Goal: Task Accomplishment & Management: Manage account settings

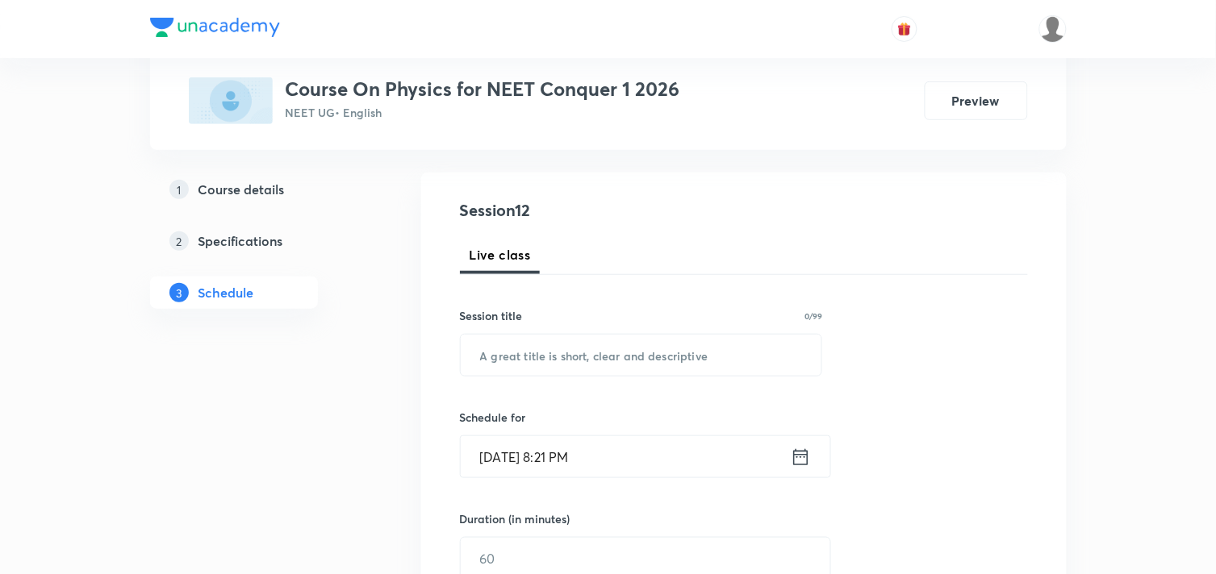
scroll to position [179, 0]
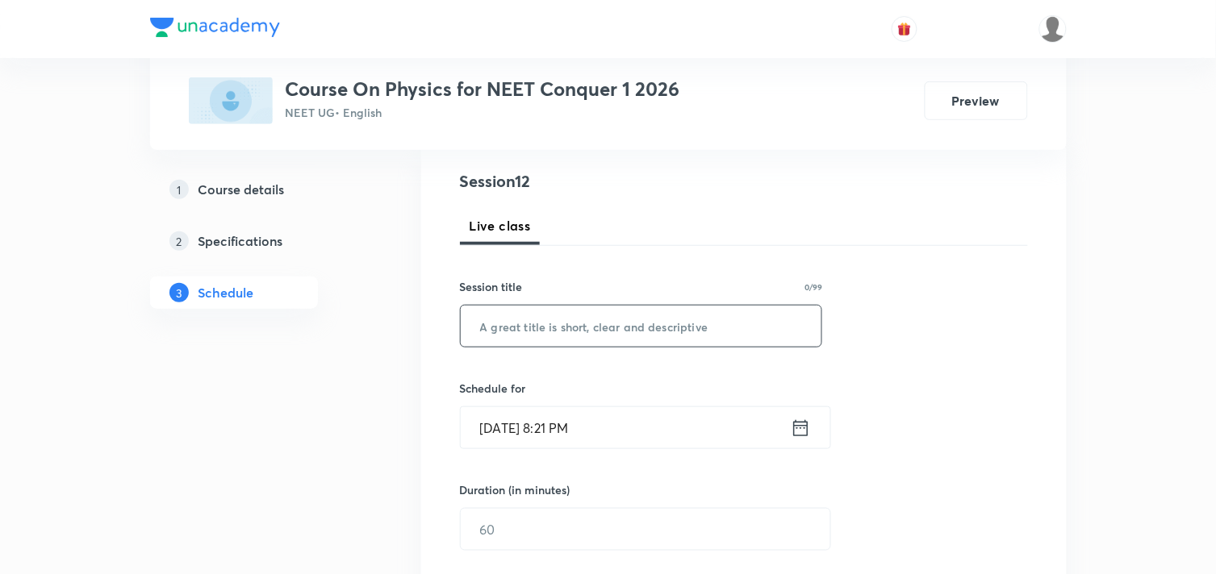
click at [626, 331] on input "text" at bounding box center [641, 326] width 361 height 41
type input "Thermodynamics"
click at [802, 429] on icon at bounding box center [800, 428] width 20 height 23
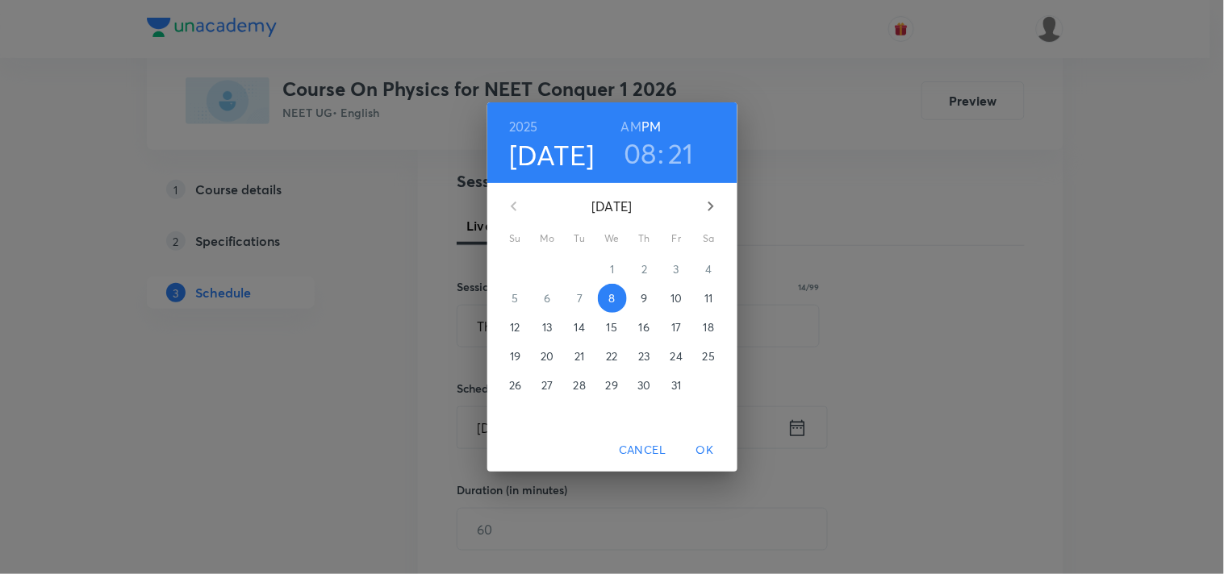
click at [640, 153] on h3 "08" at bounding box center [640, 153] width 33 height 34
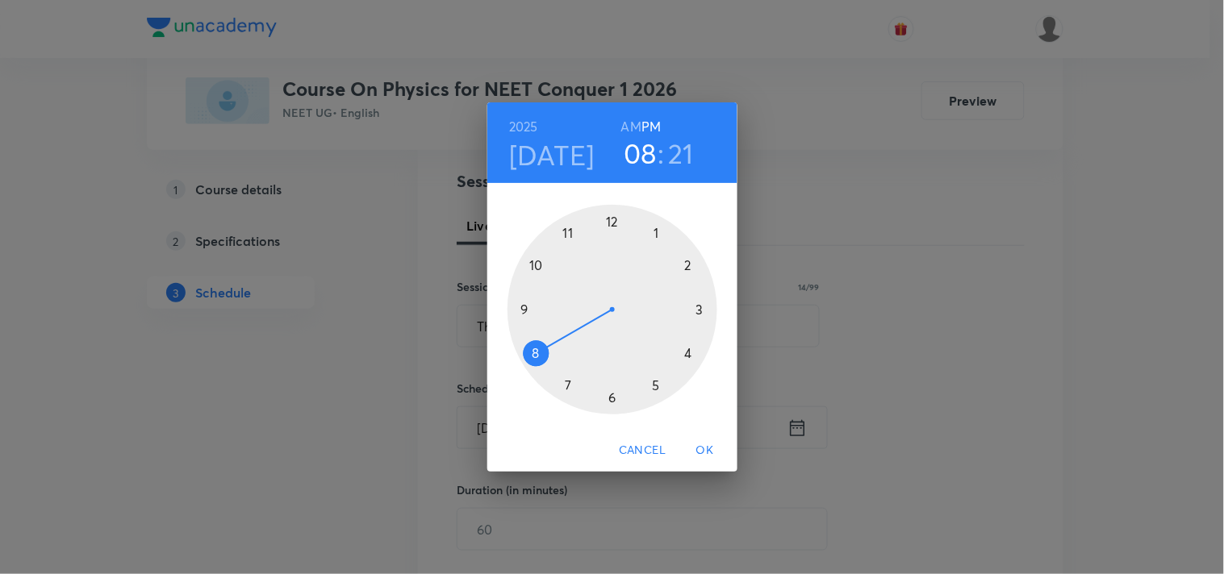
click at [632, 123] on h6 "AM" at bounding box center [631, 126] width 20 height 23
drag, startPoint x: 538, startPoint y: 358, endPoint x: 568, endPoint y: 240, distance: 122.3
click at [568, 240] on div at bounding box center [612, 310] width 210 height 210
drag, startPoint x: 683, startPoint y: 364, endPoint x: 525, endPoint y: 307, distance: 168.1
click at [525, 307] on div at bounding box center [612, 310] width 210 height 210
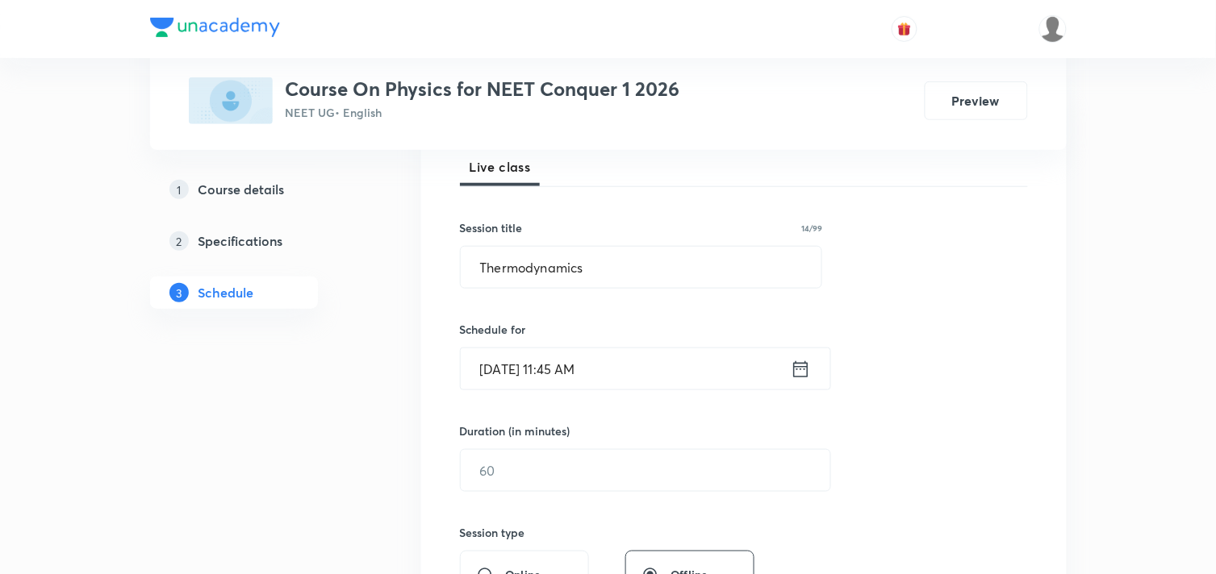
scroll to position [269, 0]
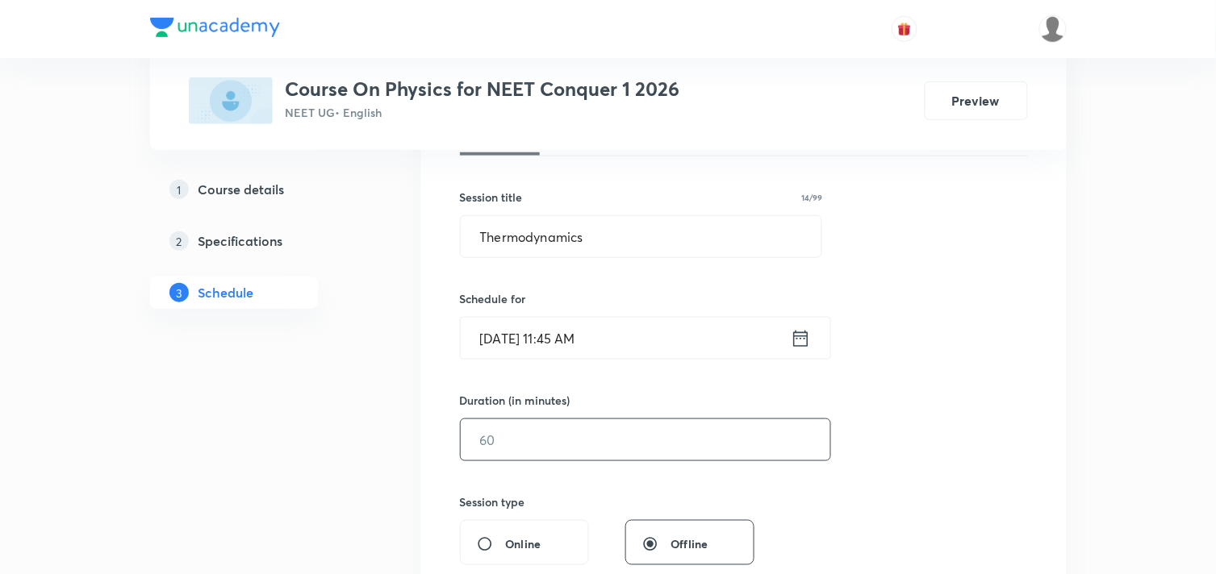
click at [583, 434] on input "text" at bounding box center [645, 439] width 369 height 41
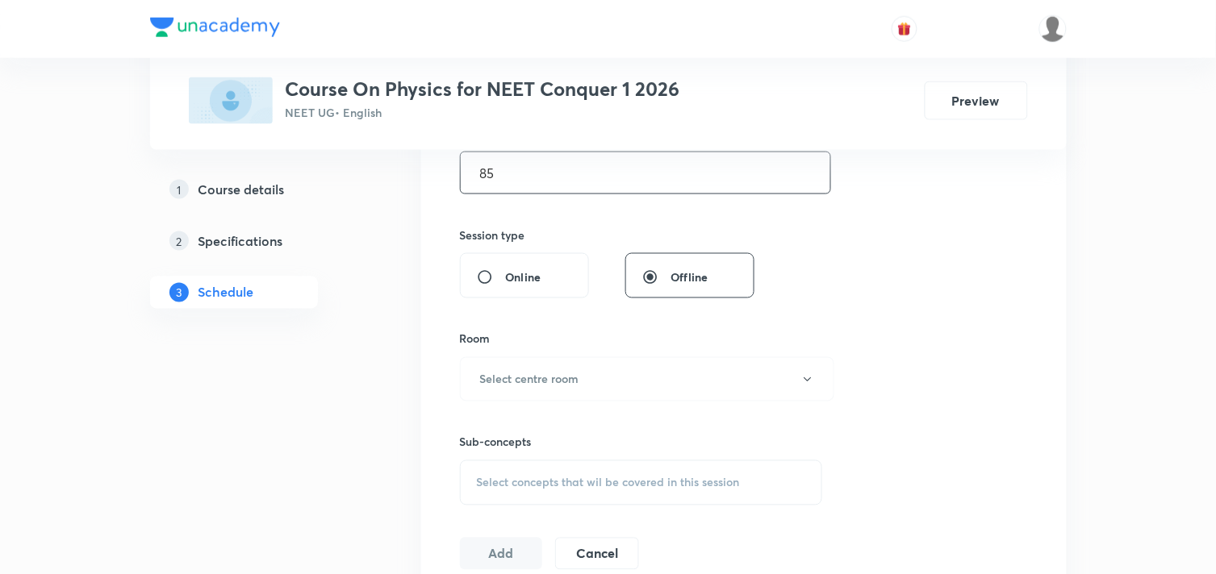
scroll to position [537, 0]
type input "85"
click at [543, 382] on h6 "Select centre room" at bounding box center [529, 377] width 99 height 17
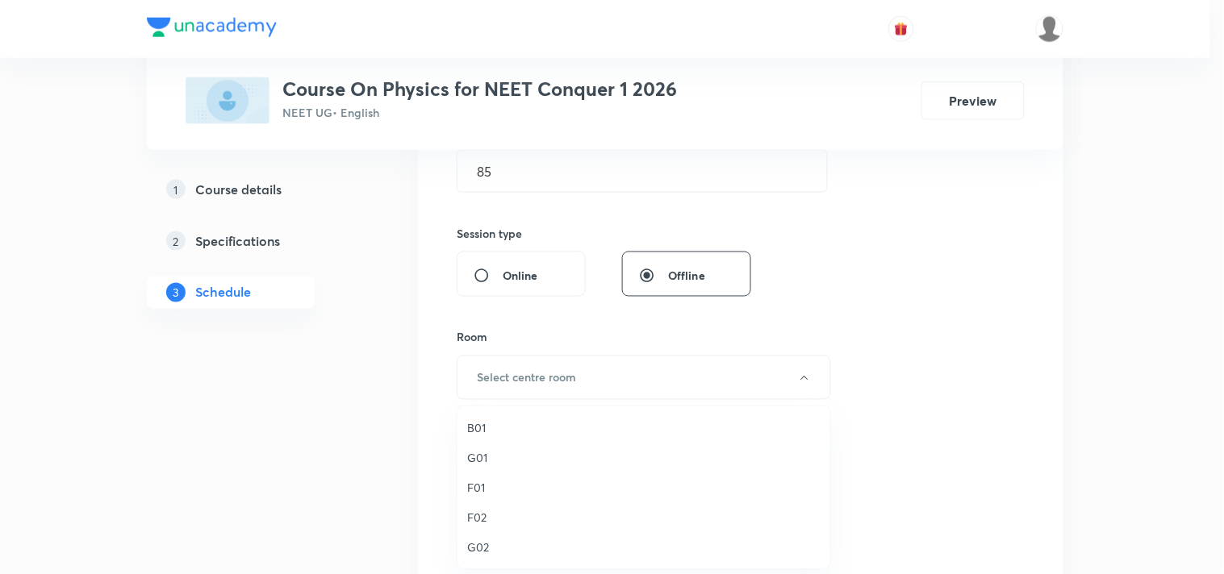
click at [498, 458] on span "G01" at bounding box center [643, 457] width 353 height 17
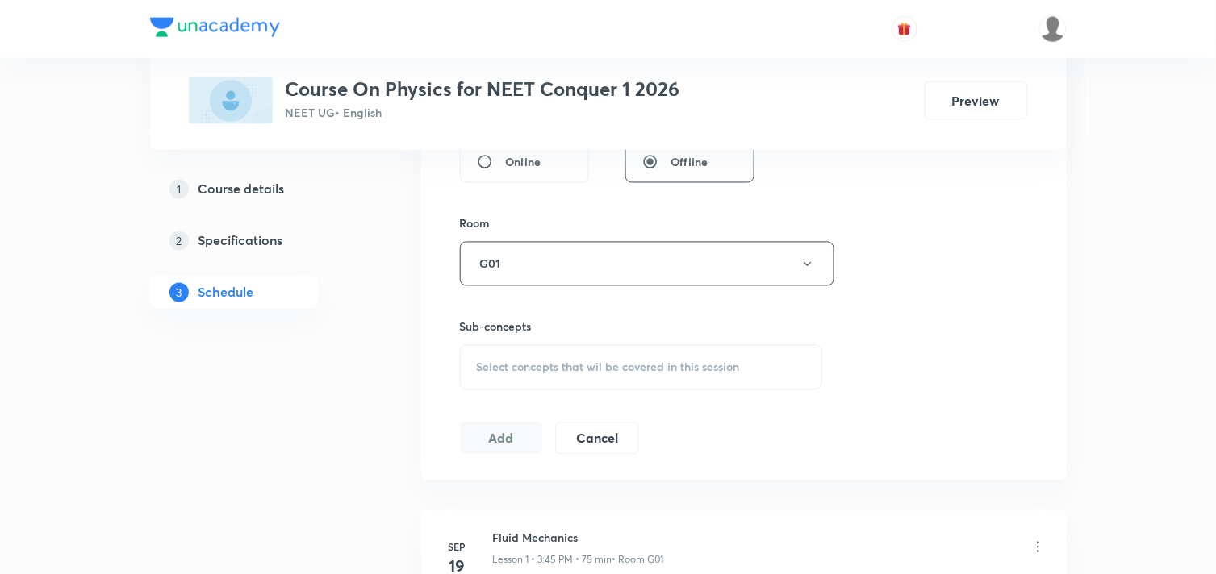
scroll to position [716, 0]
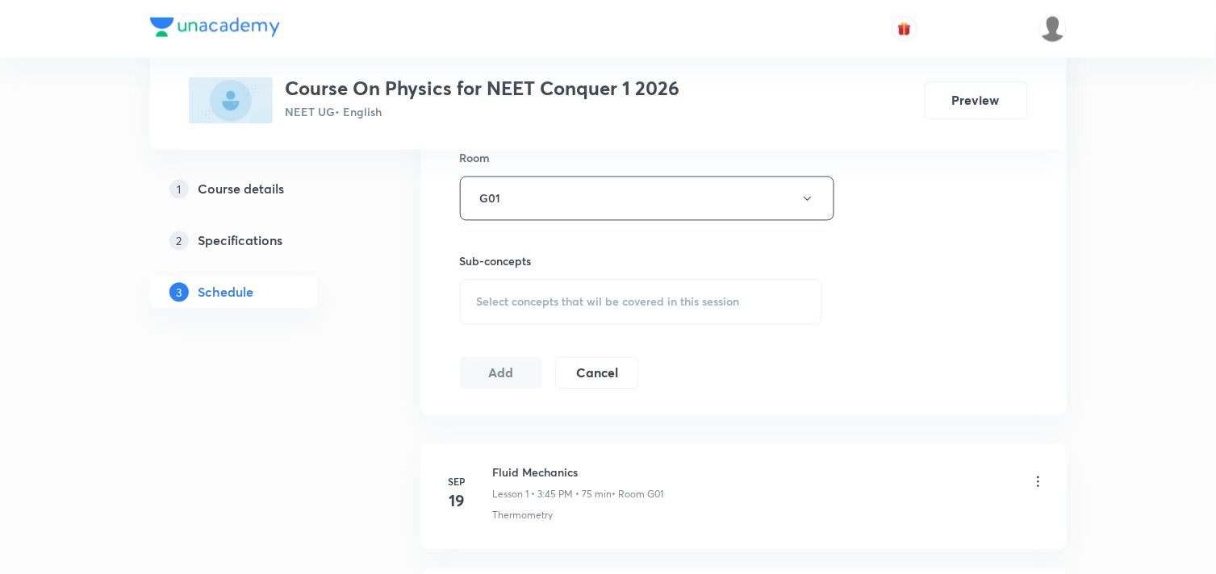
click at [659, 307] on span "Select concepts that wil be covered in this session" at bounding box center [608, 302] width 263 height 13
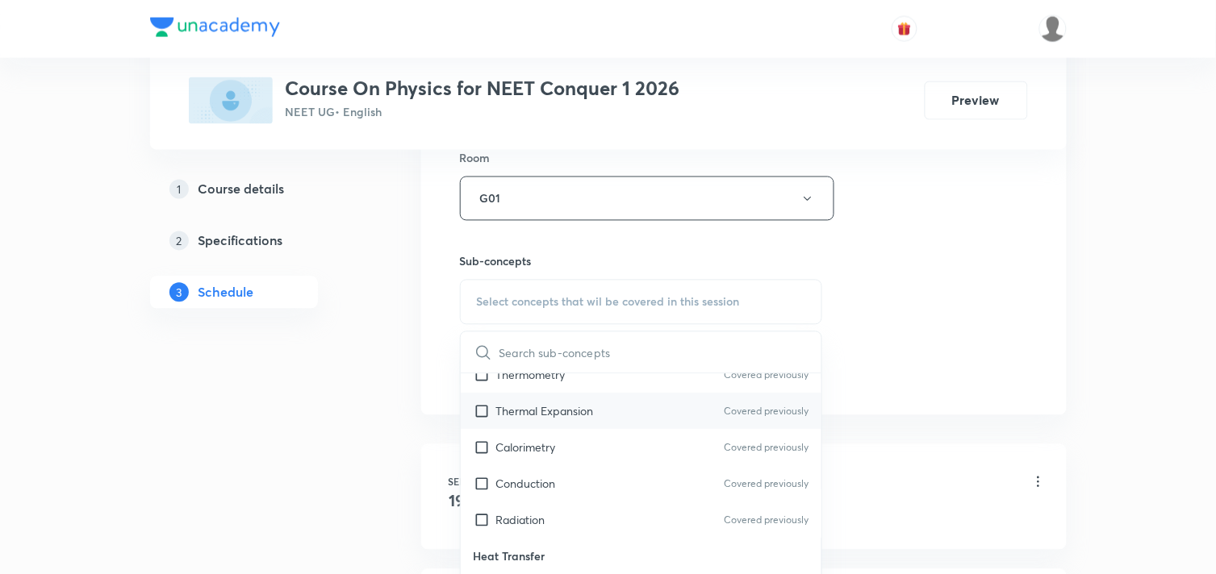
scroll to position [179, 0]
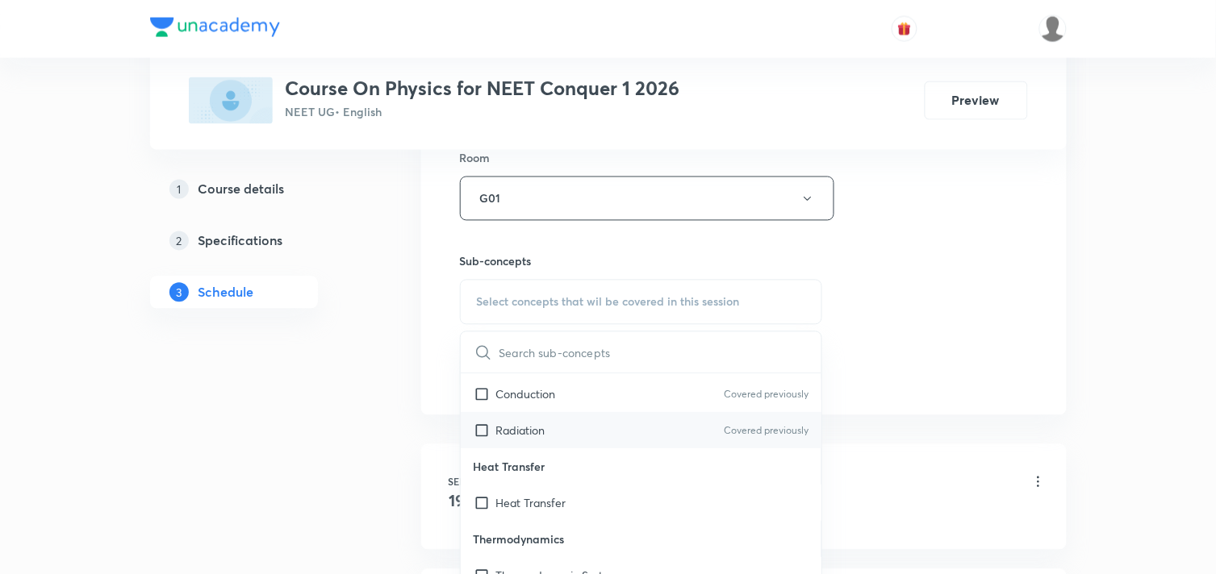
click at [478, 436] on input "checkbox" at bounding box center [484, 431] width 23 height 17
checkbox input "true"
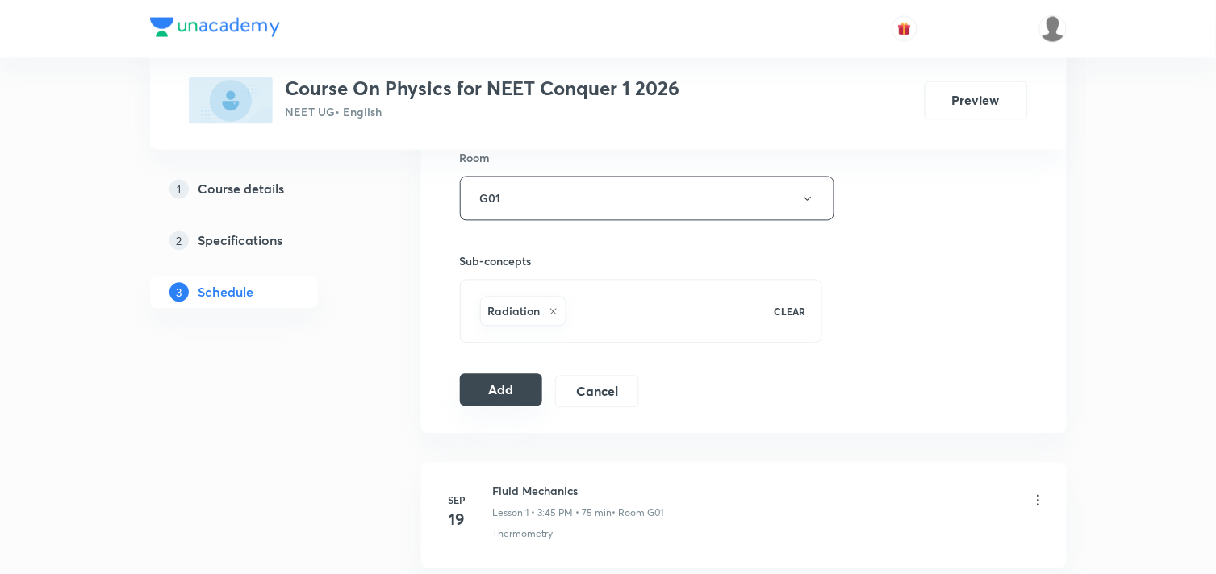
click at [481, 393] on button "Add" at bounding box center [501, 390] width 83 height 32
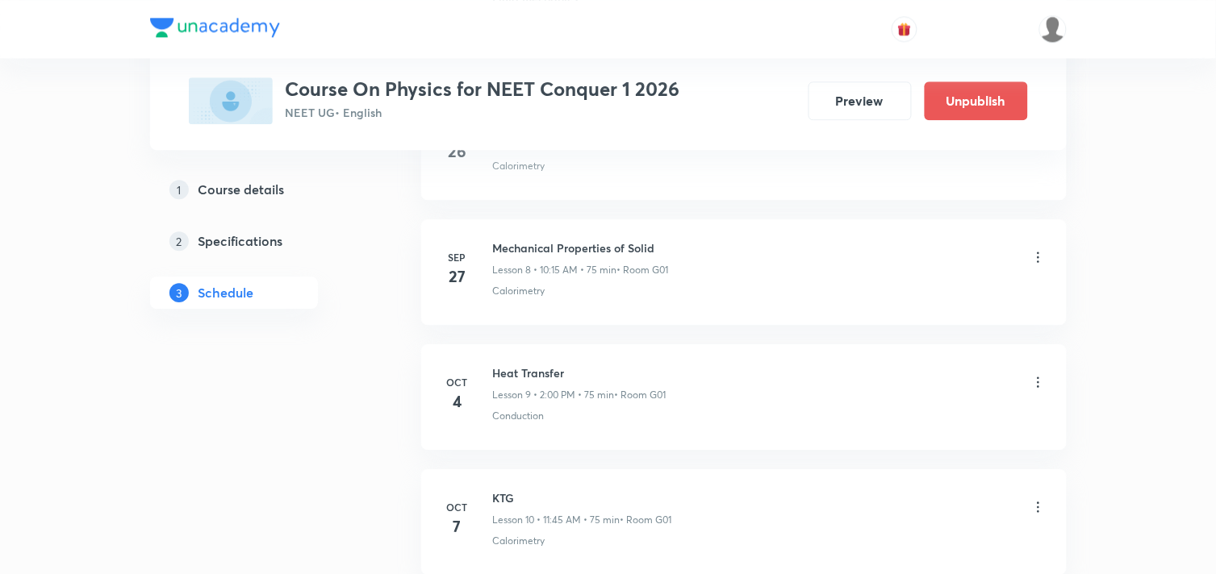
scroll to position [1479, 0]
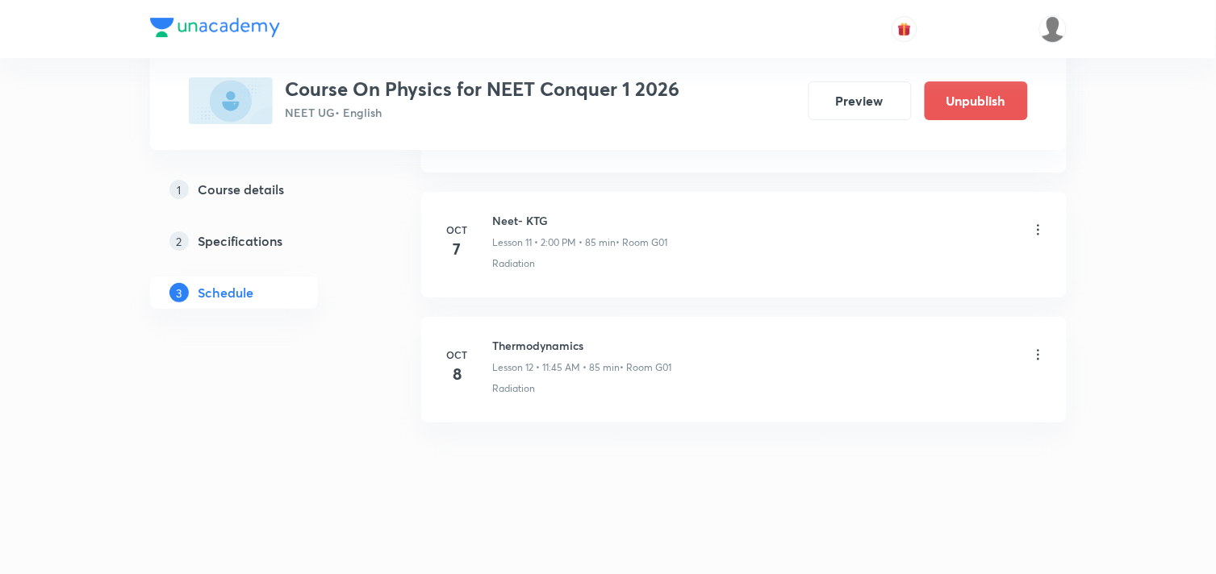
click at [1039, 351] on icon at bounding box center [1038, 355] width 16 height 16
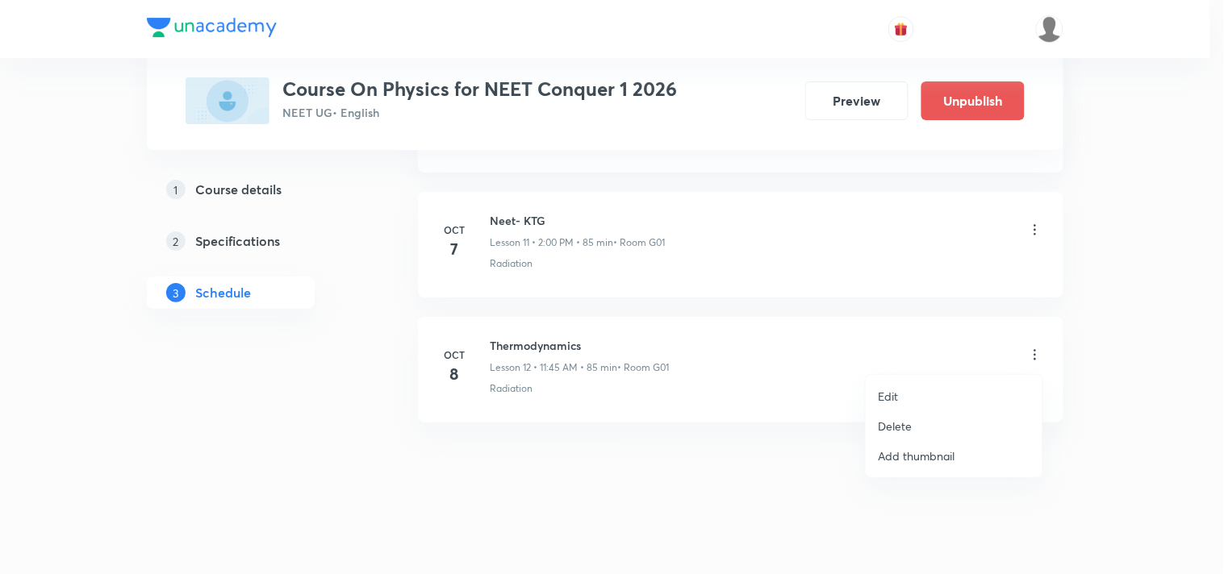
click at [897, 398] on p "Edit" at bounding box center [888, 396] width 20 height 17
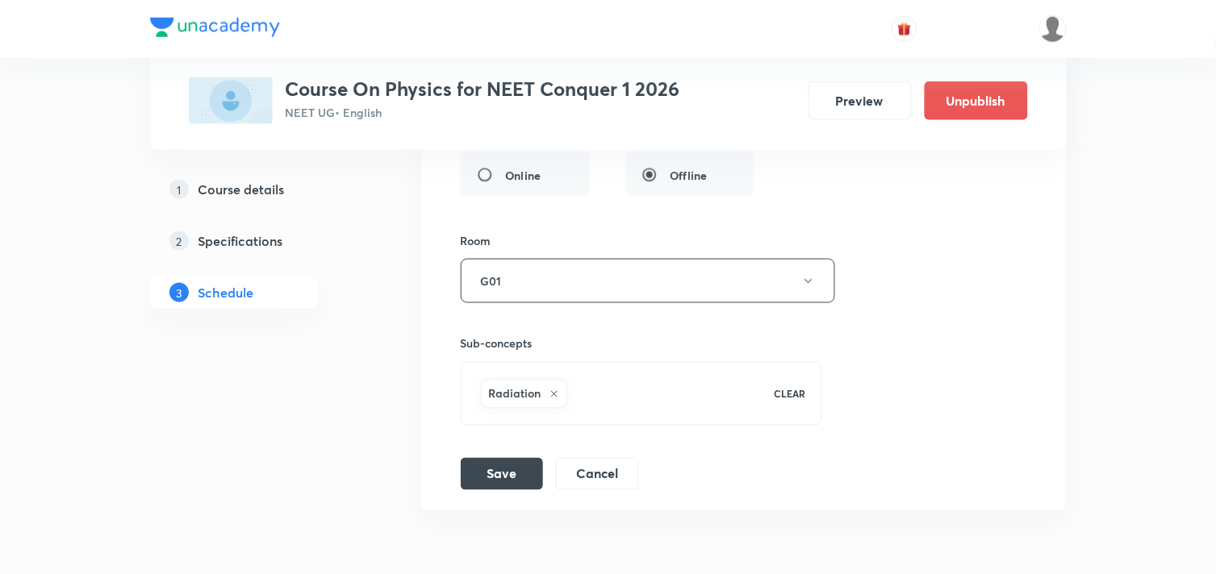
scroll to position [2011, 0]
click at [591, 479] on button "Cancel" at bounding box center [597, 472] width 83 height 32
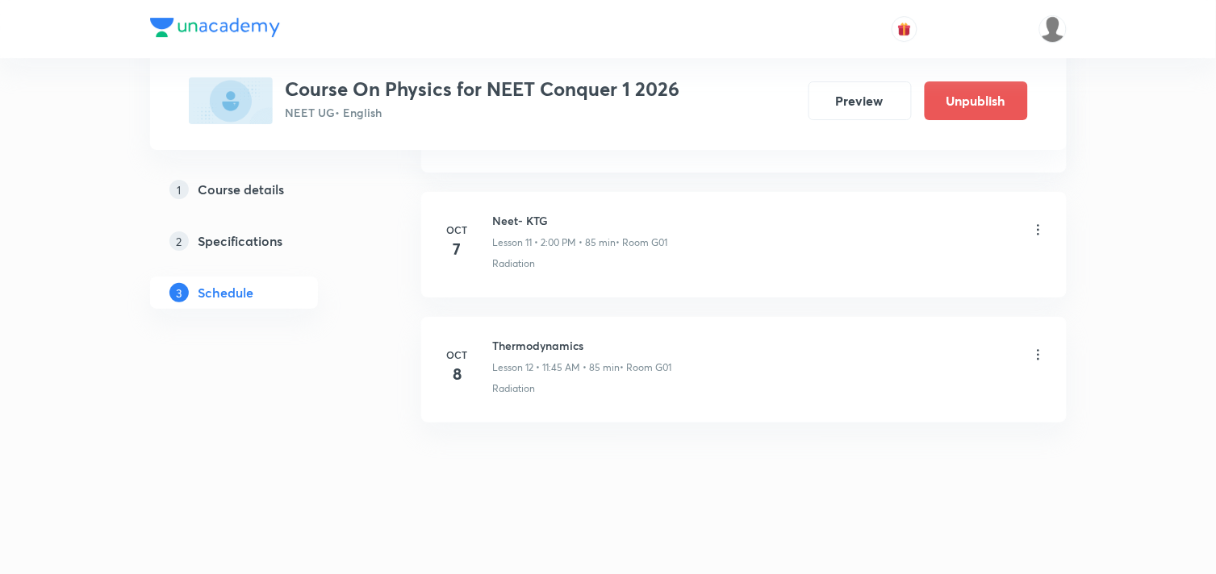
scroll to position [1479, 0]
click at [1038, 352] on icon at bounding box center [1038, 355] width 16 height 16
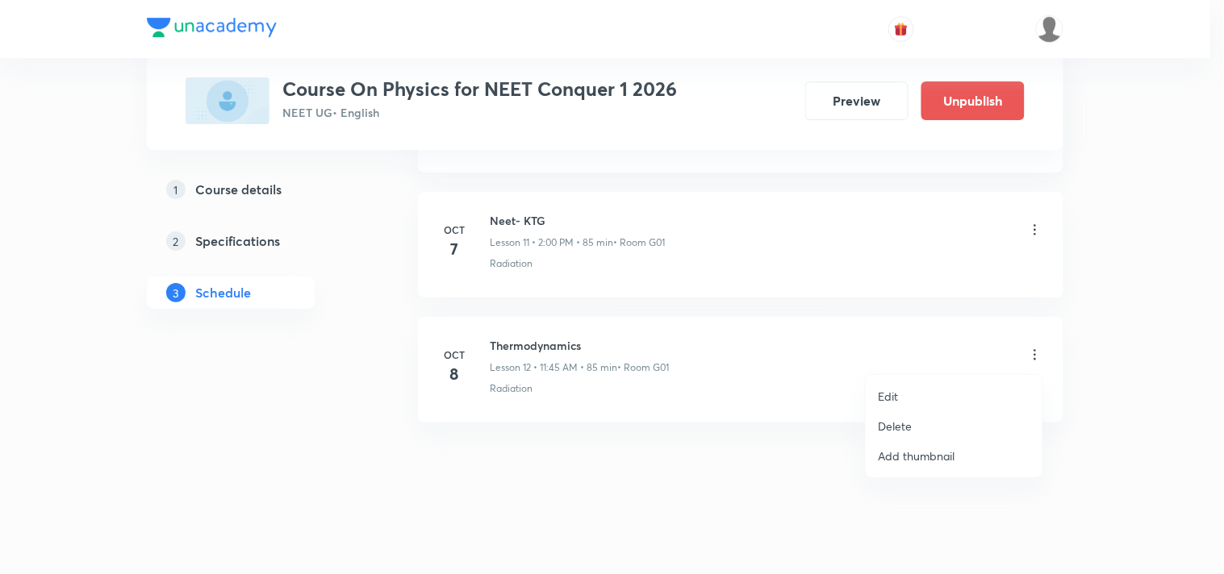
click at [895, 426] on p "Delete" at bounding box center [895, 426] width 34 height 17
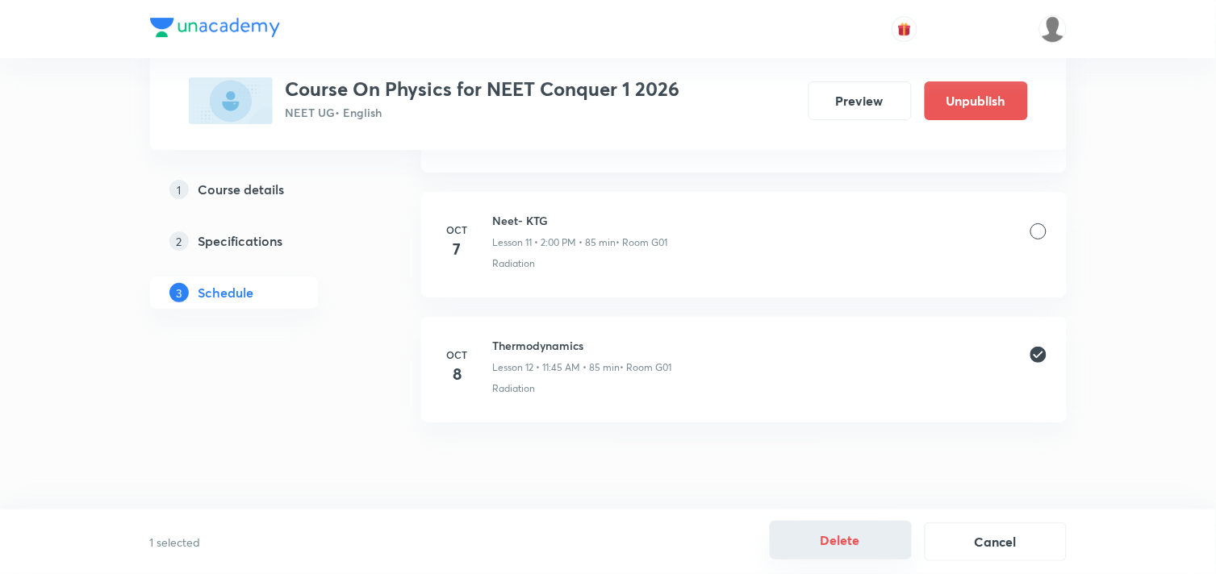
click at [853, 538] on button "Delete" at bounding box center [841, 540] width 142 height 39
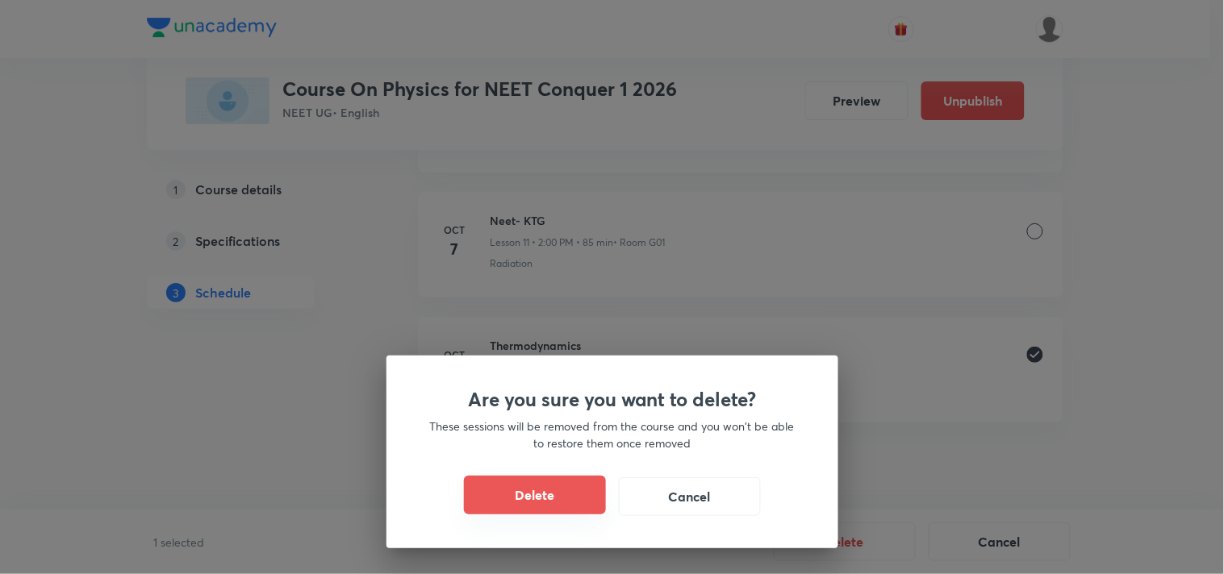
click at [528, 494] on button "Delete" at bounding box center [535, 495] width 142 height 39
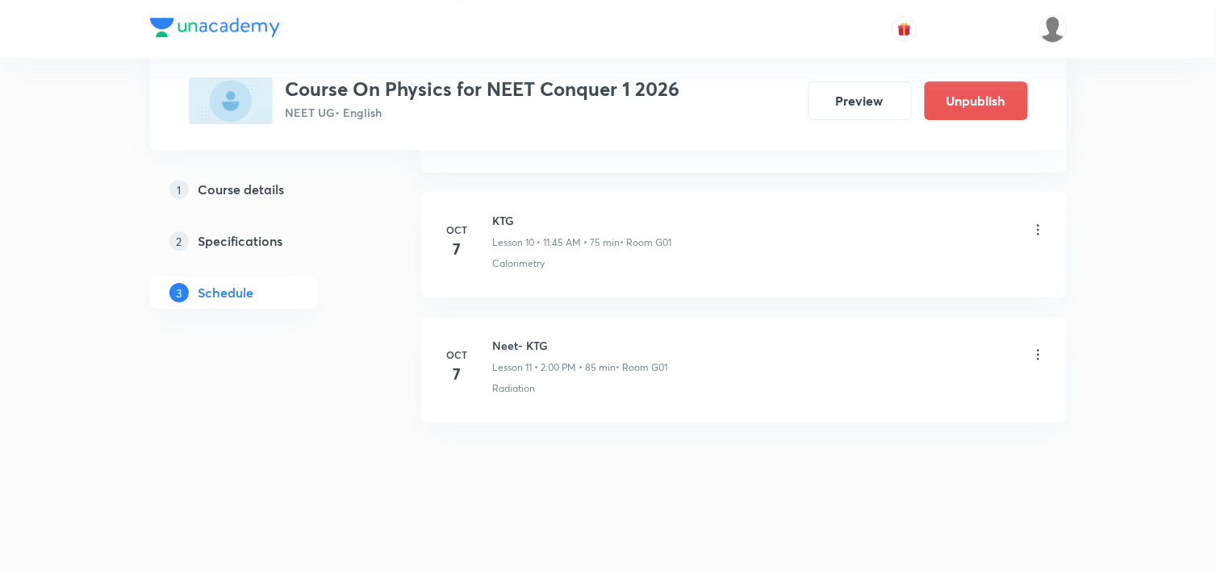
scroll to position [1353, 0]
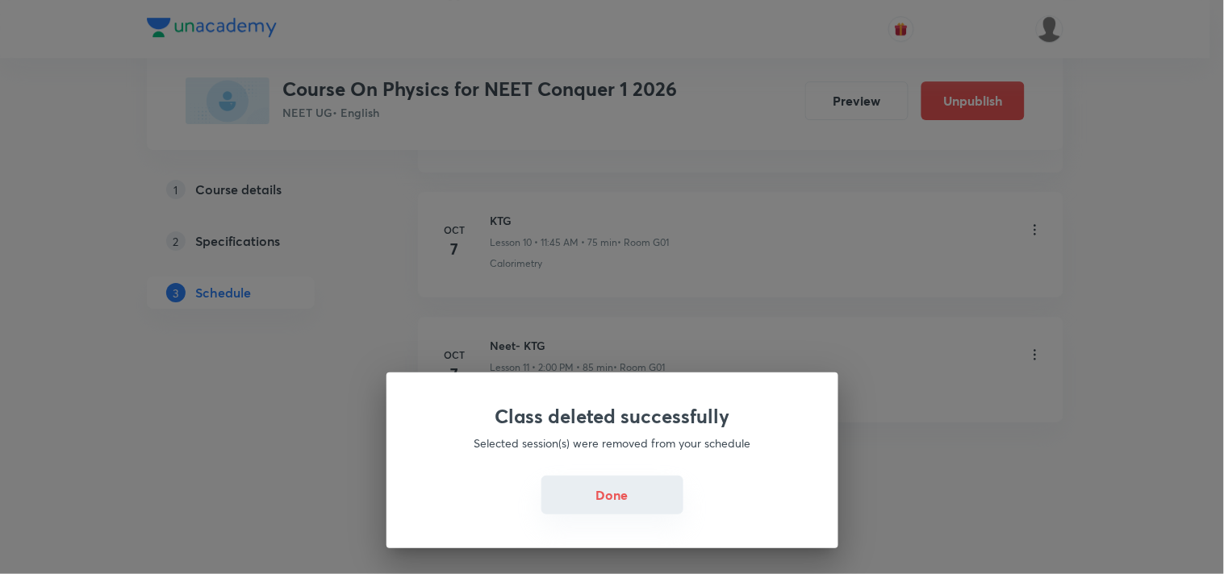
click at [615, 492] on button "Done" at bounding box center [612, 495] width 142 height 39
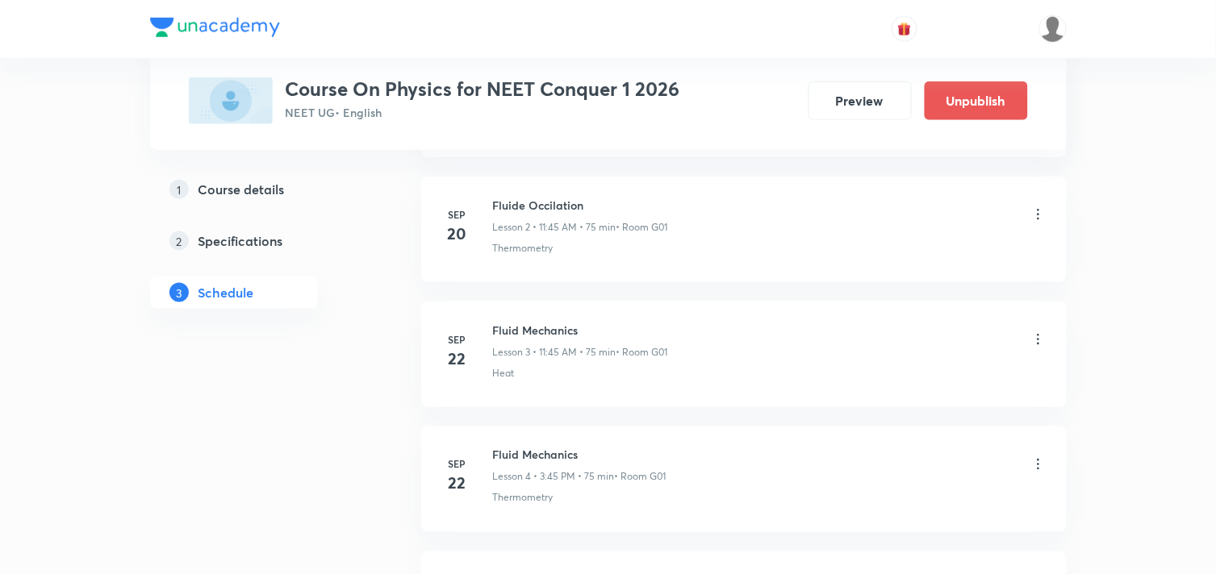
scroll to position [0, 0]
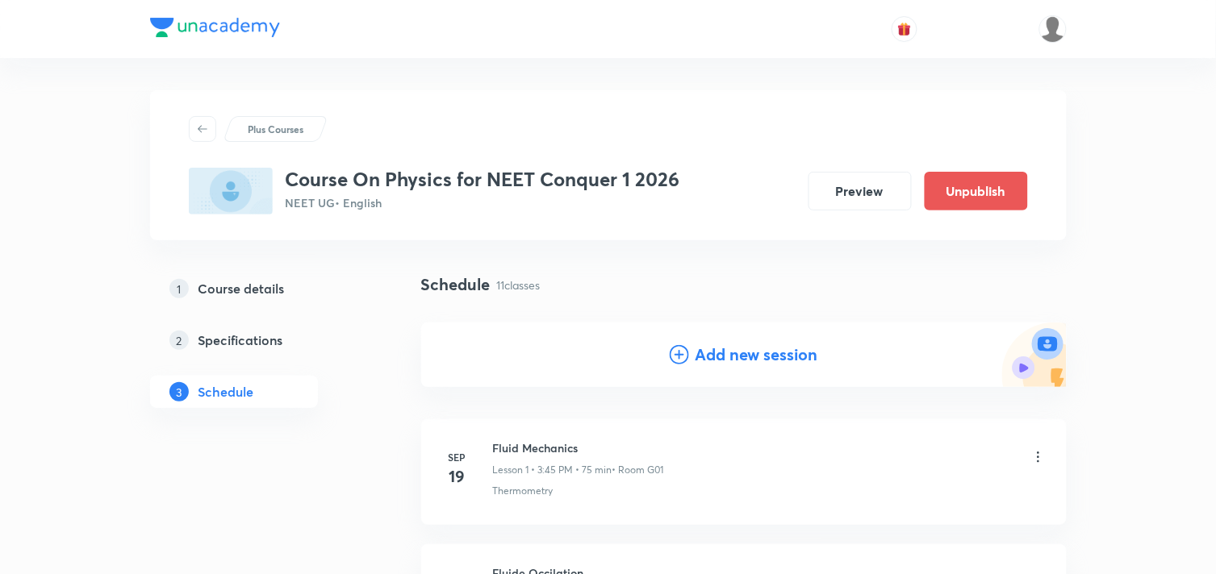
click at [737, 369] on div "Add new session" at bounding box center [743, 355] width 645 height 65
click at [735, 357] on h4 "Add new session" at bounding box center [756, 355] width 123 height 24
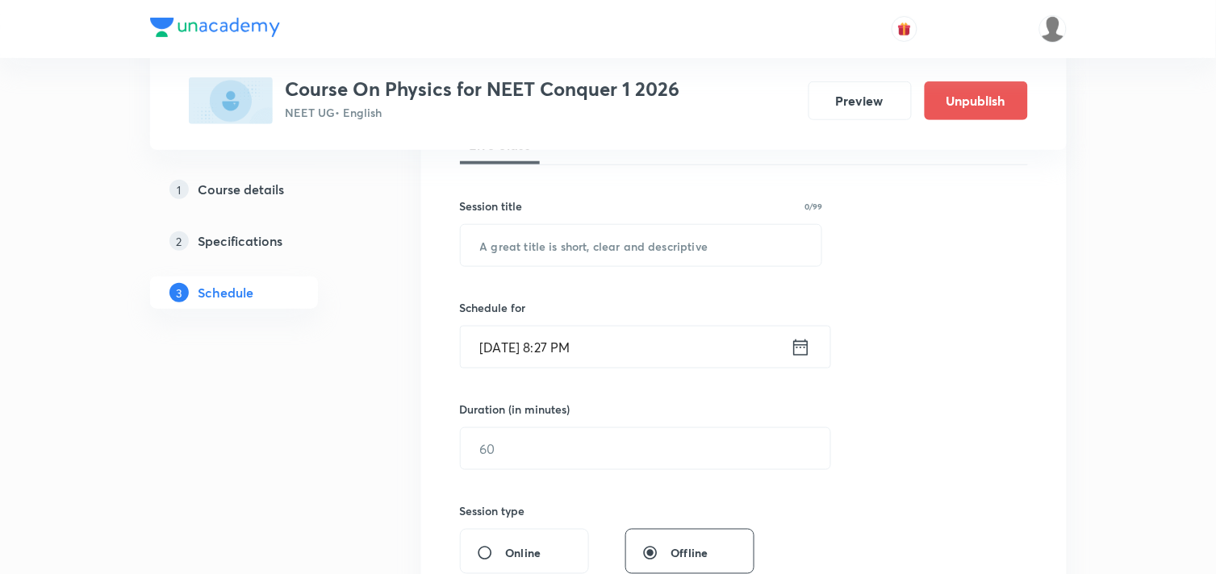
scroll to position [269, 0]
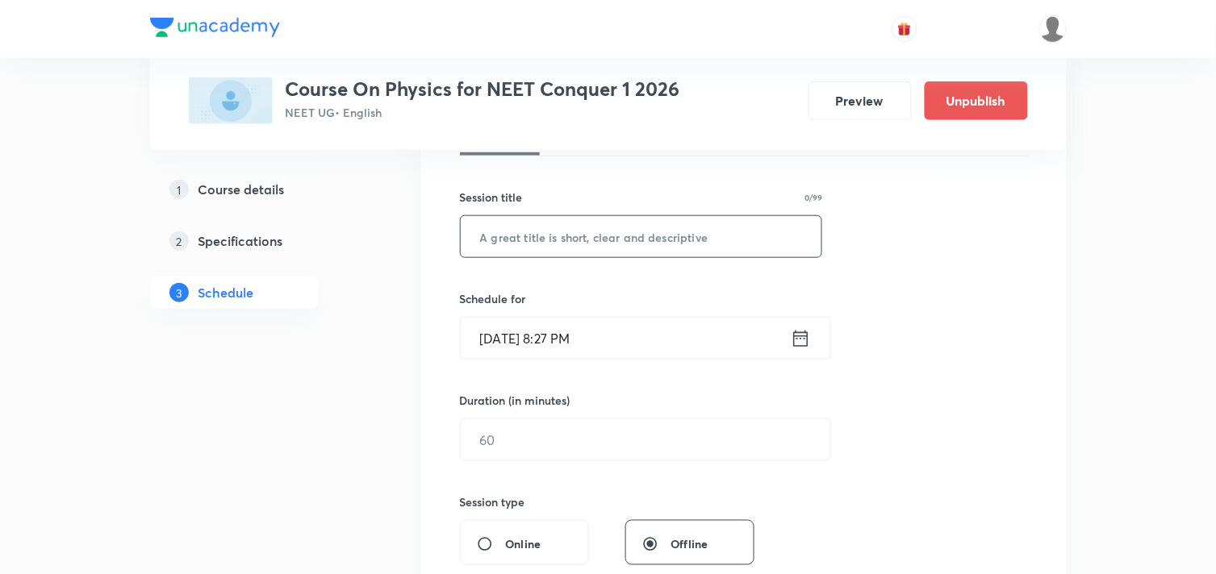
click at [603, 246] on input "text" at bounding box center [641, 236] width 361 height 41
type input "Thermodynamics"
click at [804, 336] on icon at bounding box center [800, 338] width 20 height 23
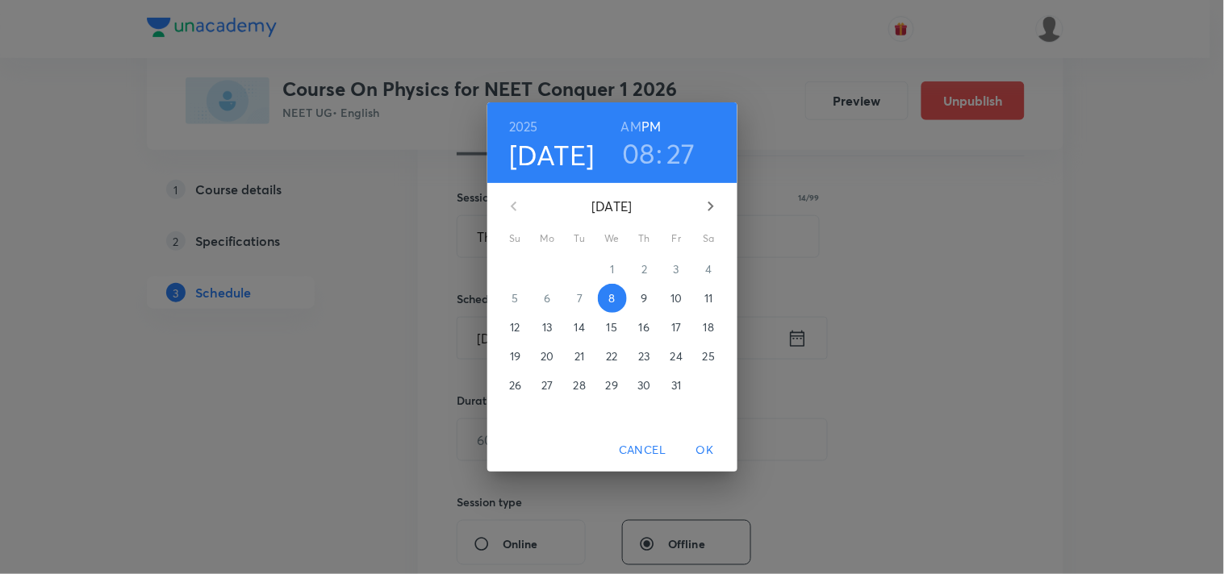
click at [644, 297] on p "9" at bounding box center [643, 298] width 6 height 16
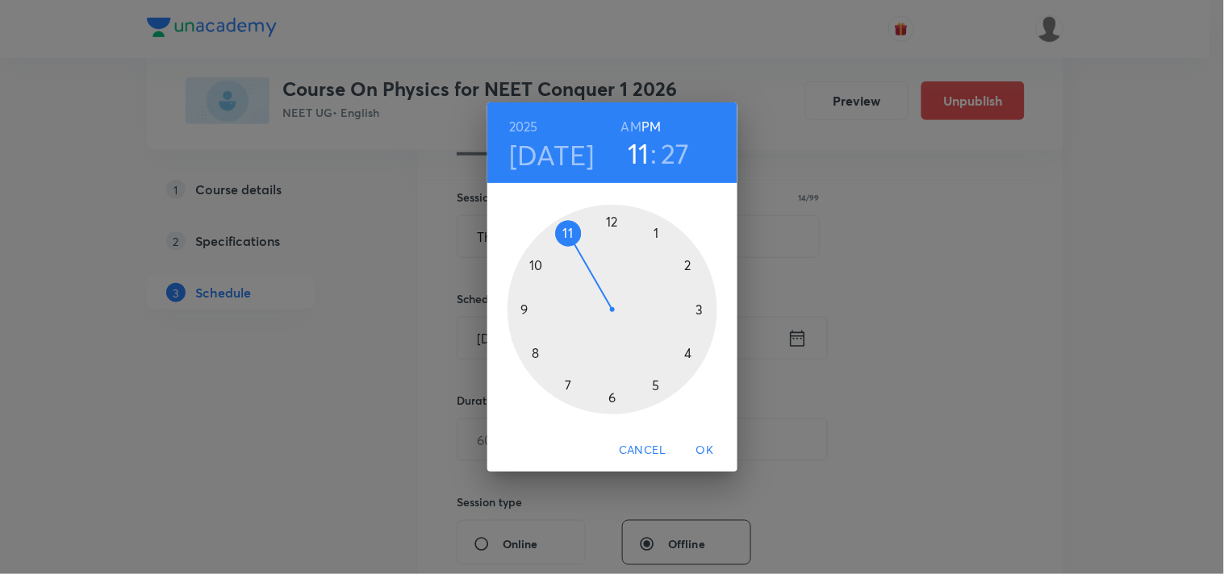
drag, startPoint x: 538, startPoint y: 339, endPoint x: 565, endPoint y: 242, distance: 100.6
click at [565, 242] on div at bounding box center [612, 310] width 210 height 210
drag, startPoint x: 644, startPoint y: 394, endPoint x: 509, endPoint y: 310, distance: 158.7
click at [509, 310] on div at bounding box center [612, 310] width 210 height 210
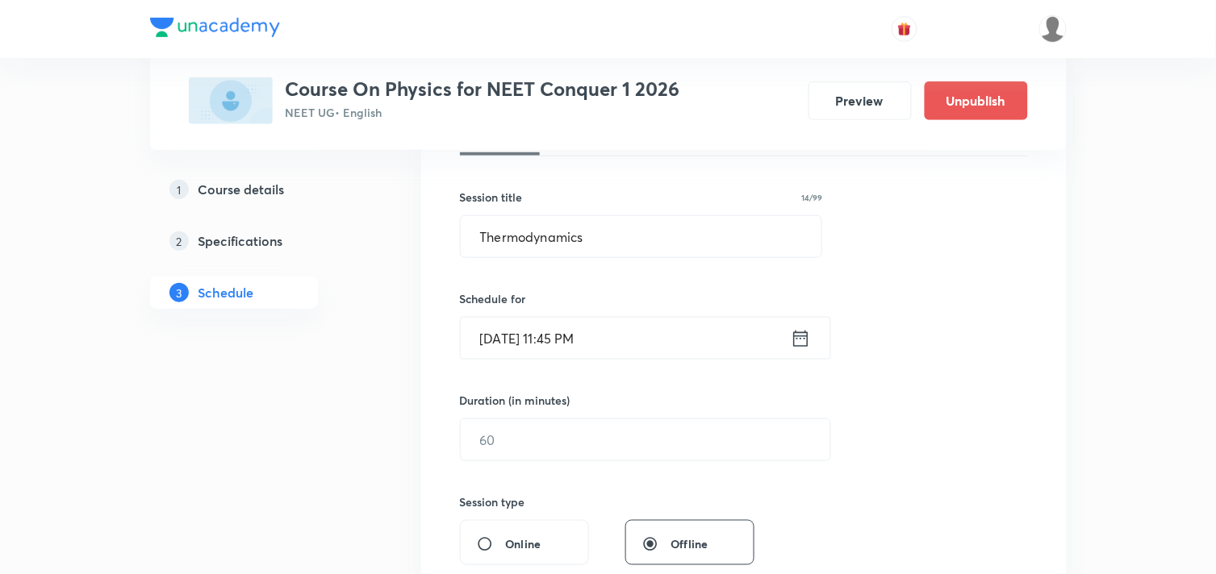
click at [802, 342] on icon at bounding box center [800, 338] width 20 height 23
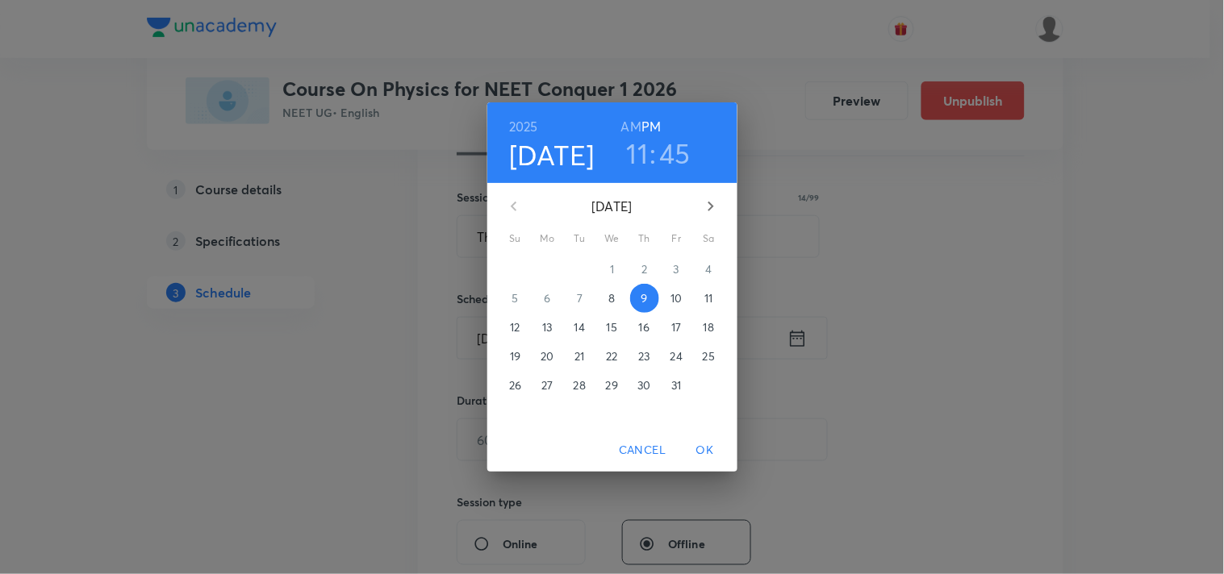
click at [637, 123] on h6 "AM" at bounding box center [631, 126] width 20 height 23
click at [719, 440] on span "OK" at bounding box center [705, 450] width 39 height 20
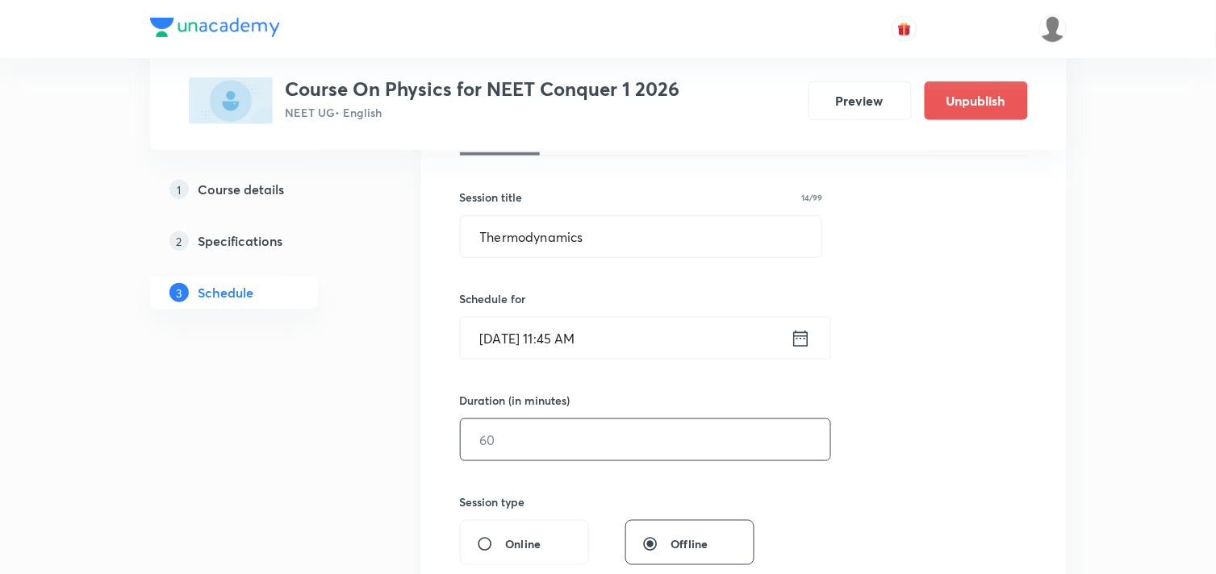
click at [719, 440] on input "text" at bounding box center [645, 439] width 369 height 41
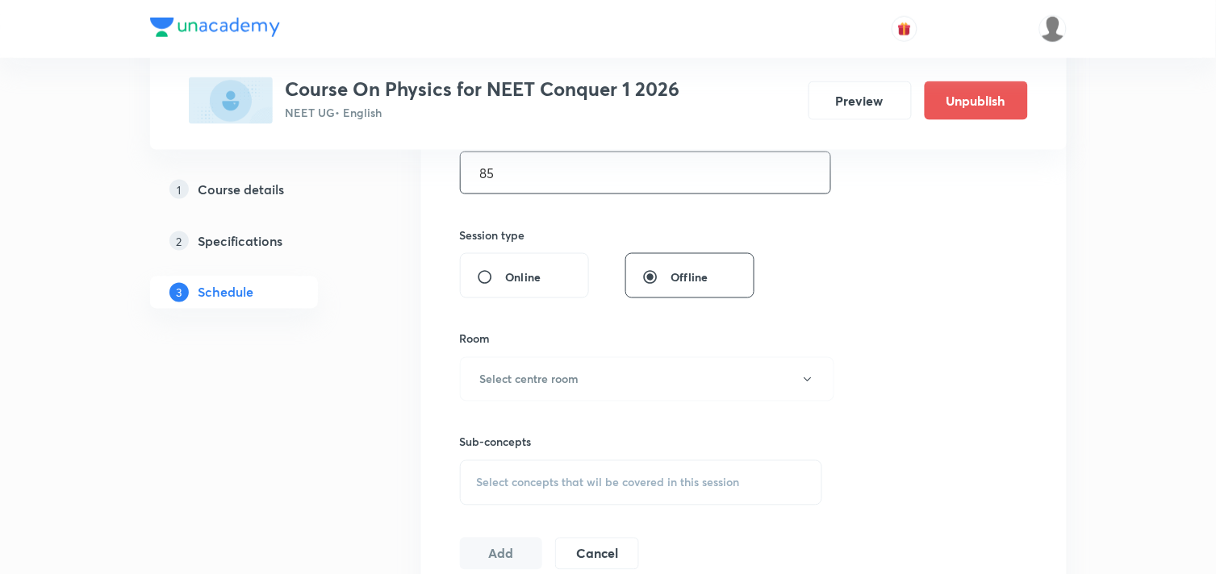
scroll to position [537, 0]
type input "85"
click at [584, 369] on button "Select centre room" at bounding box center [647, 378] width 374 height 44
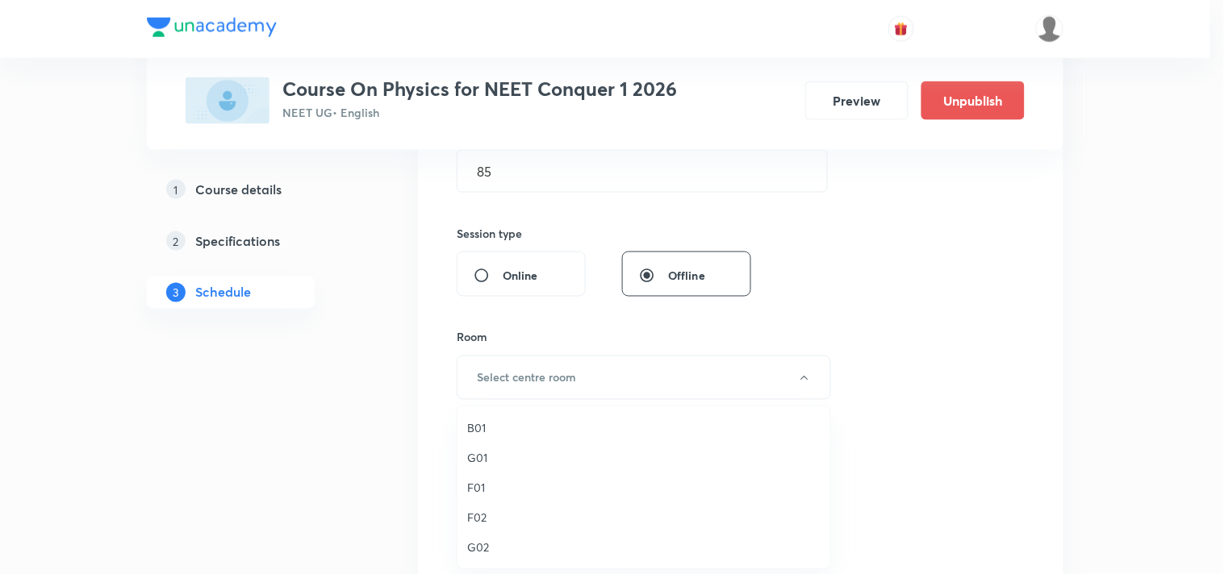
click at [478, 460] on span "G01" at bounding box center [643, 457] width 353 height 17
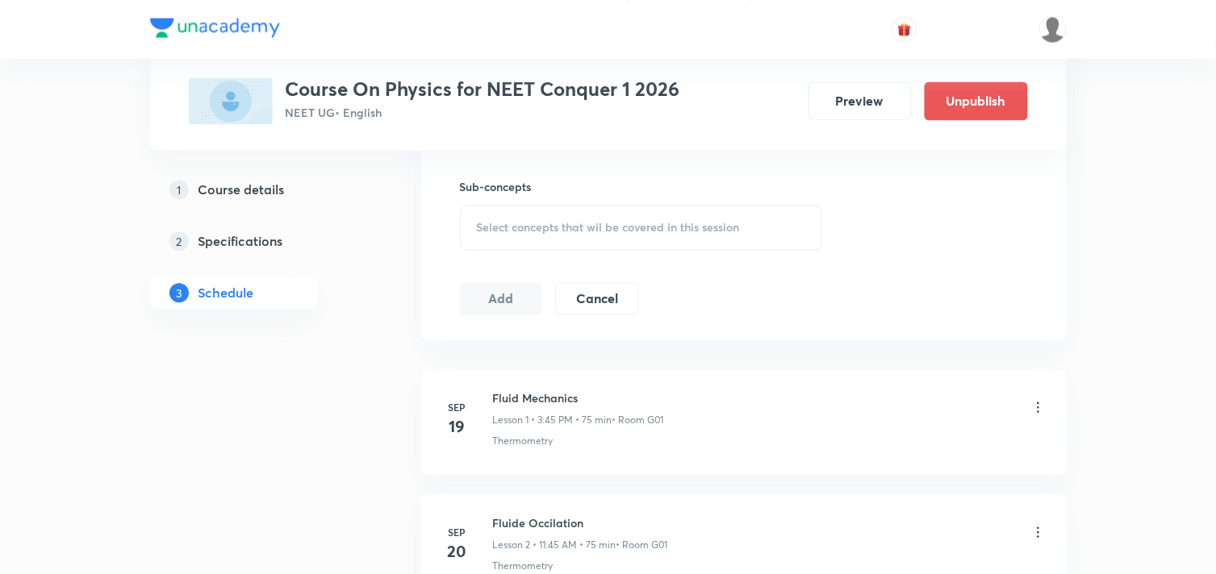
scroll to position [807, 0]
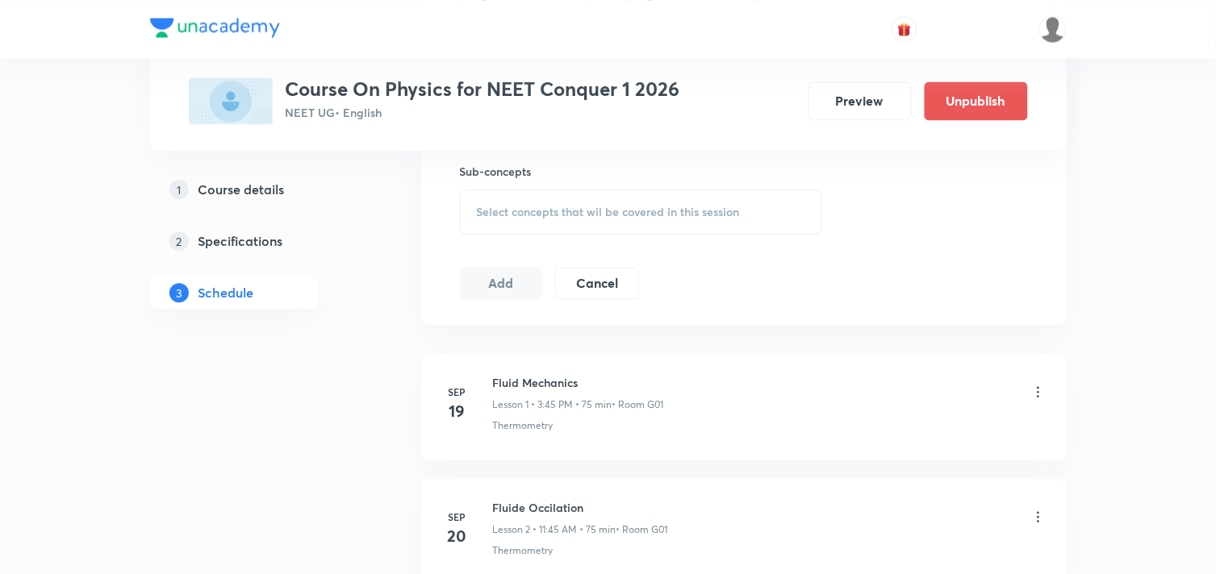
click at [662, 223] on div "Select concepts that wil be covered in this session" at bounding box center [641, 212] width 363 height 45
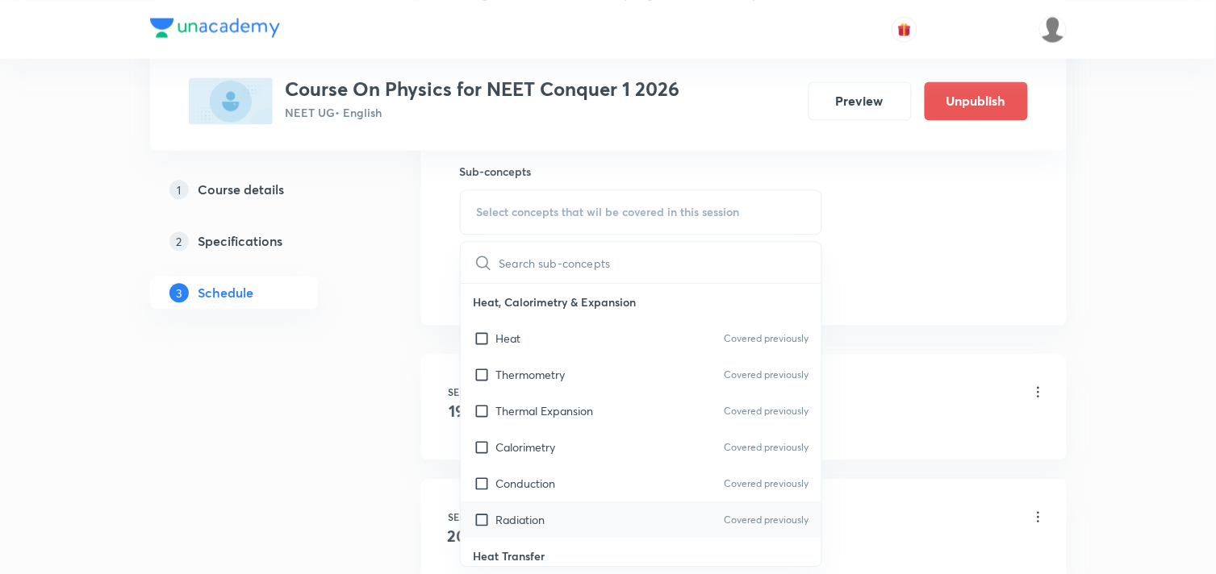
click at [486, 519] on input "checkbox" at bounding box center [484, 519] width 23 height 17
checkbox input "true"
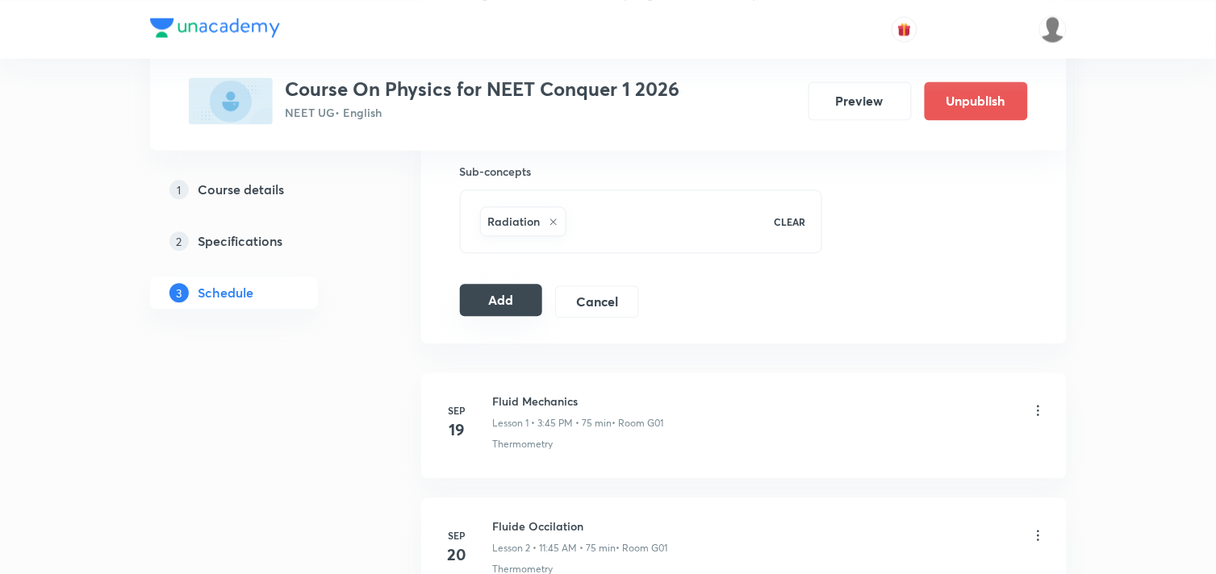
click at [508, 284] on button "Add" at bounding box center [501, 300] width 83 height 32
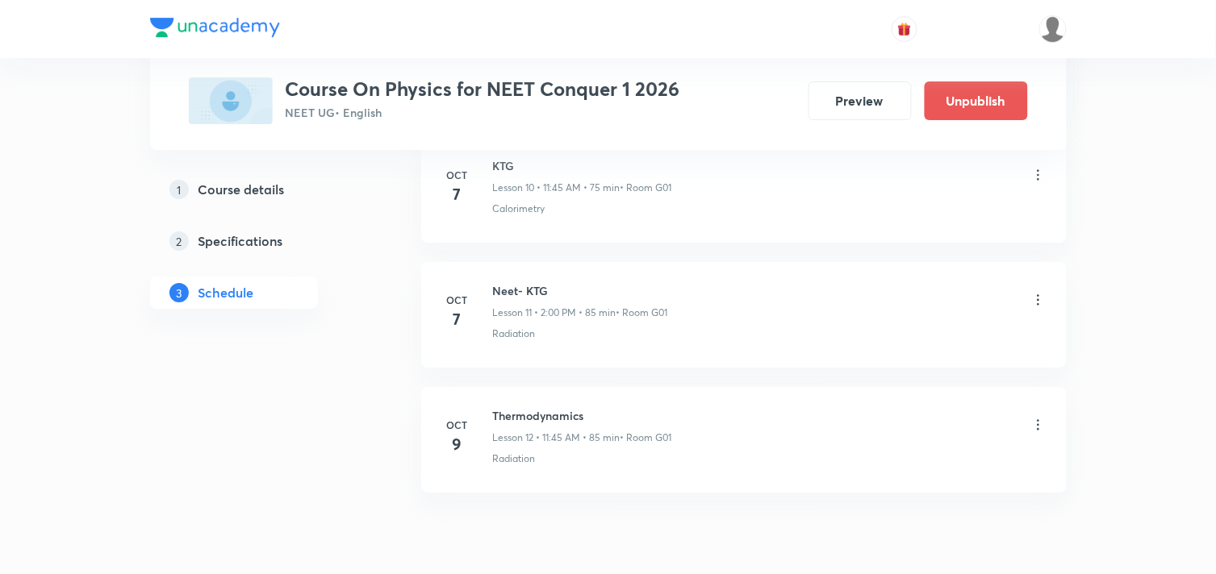
scroll to position [1479, 0]
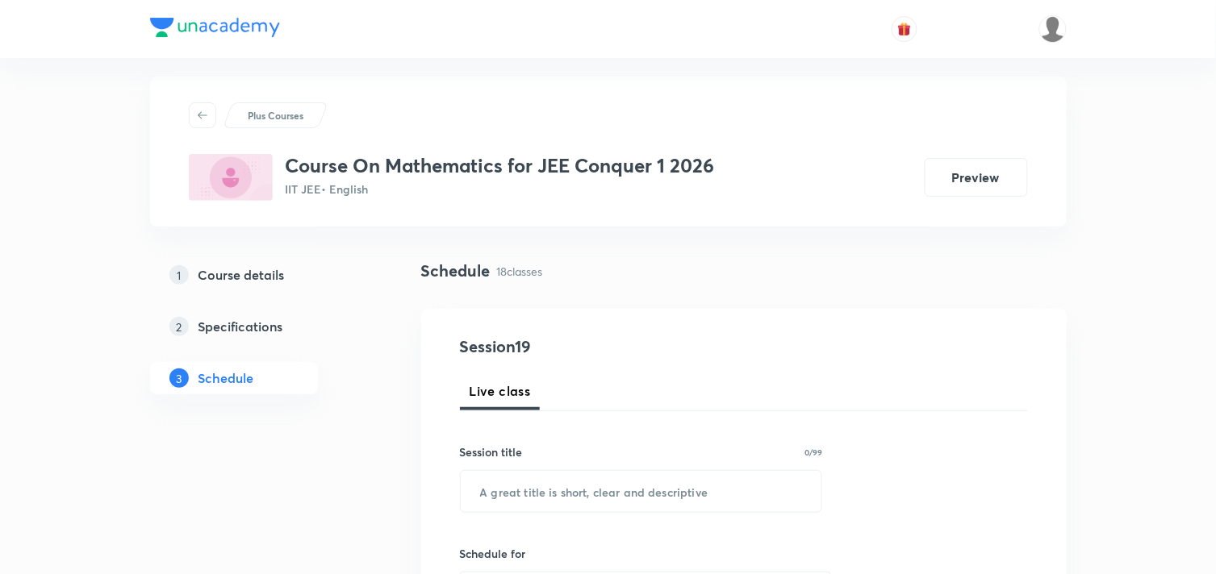
scroll to position [103, 0]
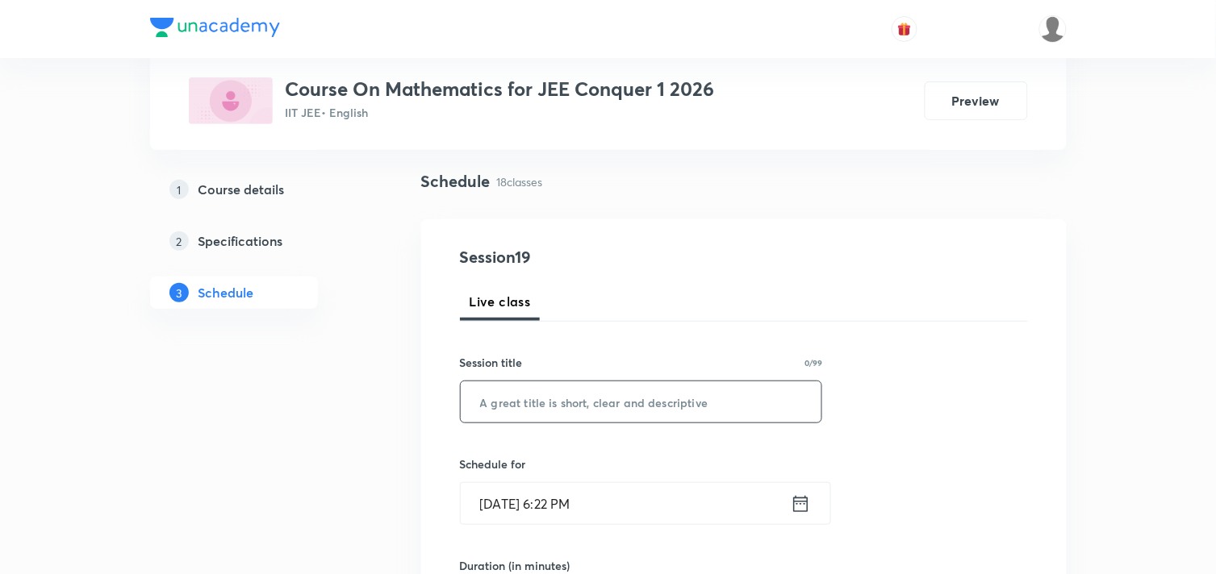
click at [607, 398] on input "text" at bounding box center [641, 402] width 361 height 41
paste input "Period -1Matrices- system of equations"
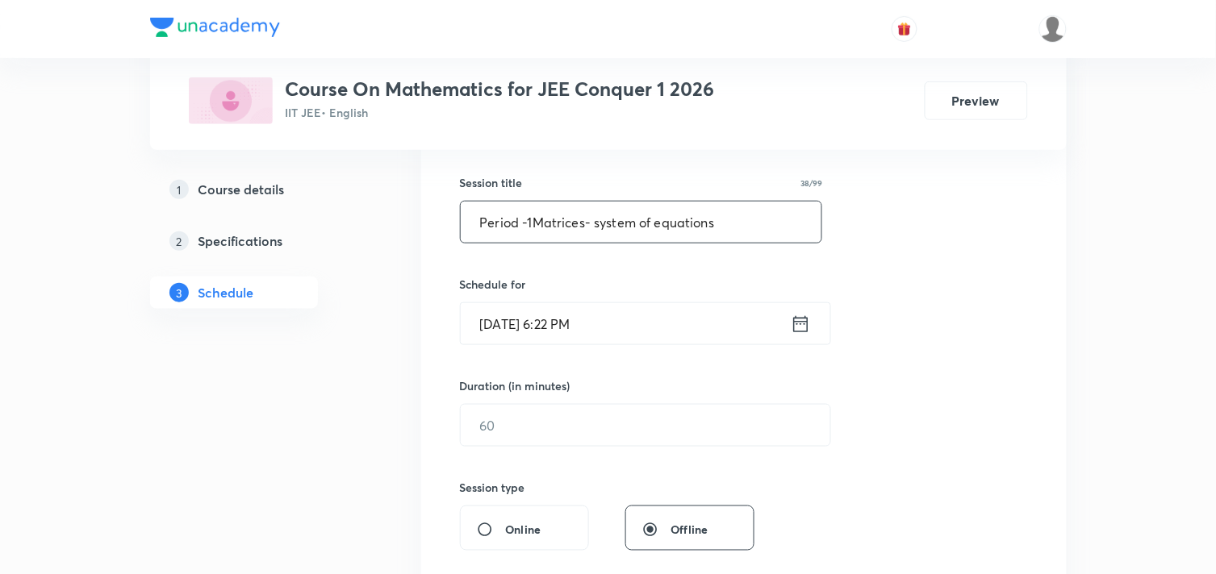
type input "Period -1Matrices- system of equations"
click at [809, 326] on icon at bounding box center [800, 324] width 20 height 23
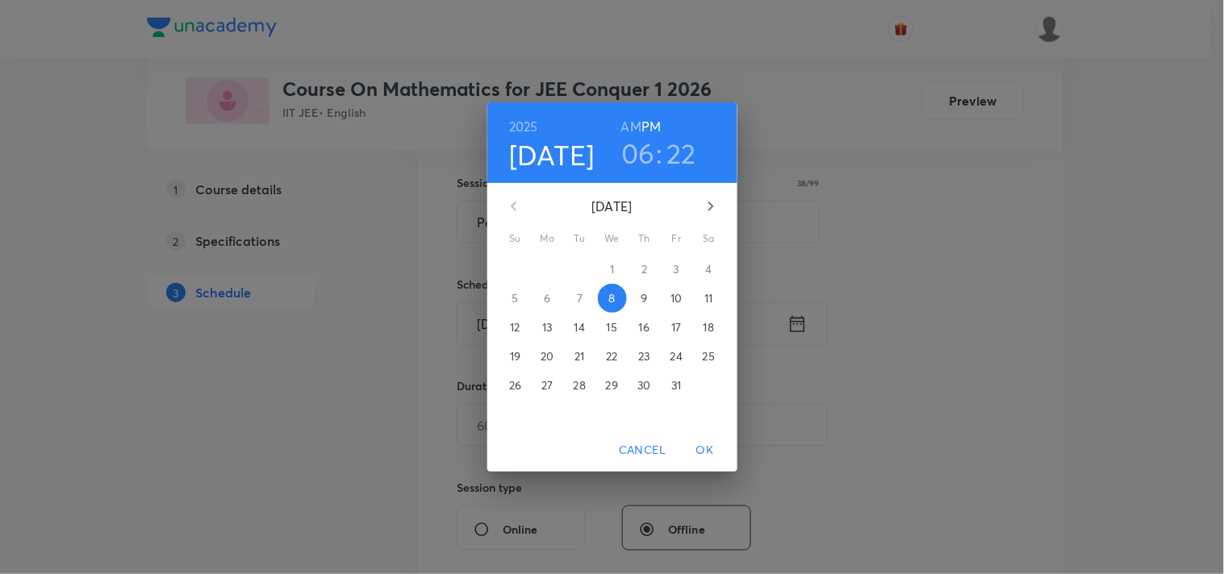
click at [641, 299] on p "9" at bounding box center [643, 298] width 6 height 16
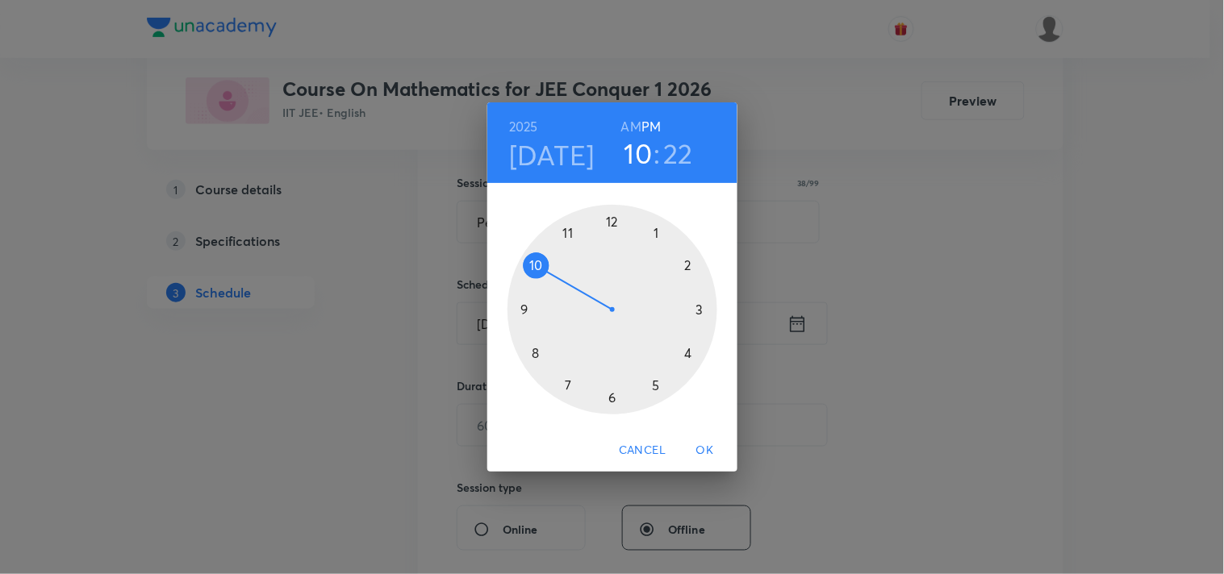
drag, startPoint x: 611, startPoint y: 396, endPoint x: 540, endPoint y: 265, distance: 149.4
click at [540, 265] on div at bounding box center [612, 310] width 210 height 210
drag, startPoint x: 672, startPoint y: 373, endPoint x: 616, endPoint y: 211, distance: 170.7
click at [616, 211] on div at bounding box center [612, 310] width 210 height 210
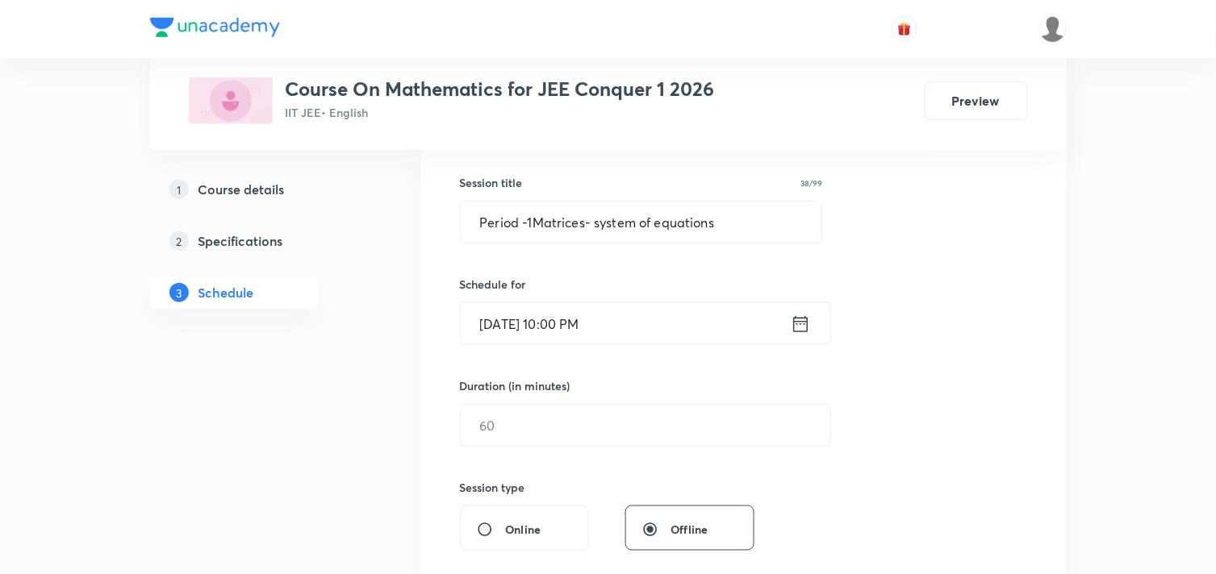
click at [665, 327] on input "Oct 9, 2025, 10:00 PM" at bounding box center [626, 323] width 330 height 41
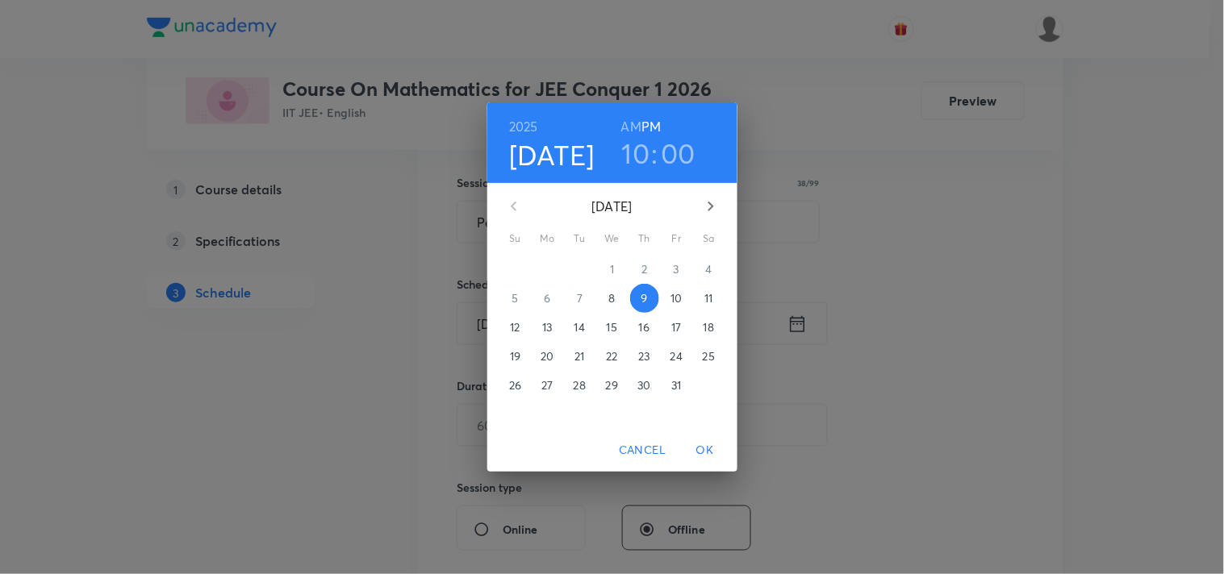
click at [627, 123] on h6 "AM" at bounding box center [631, 126] width 20 height 23
click at [704, 446] on span "OK" at bounding box center [705, 450] width 39 height 20
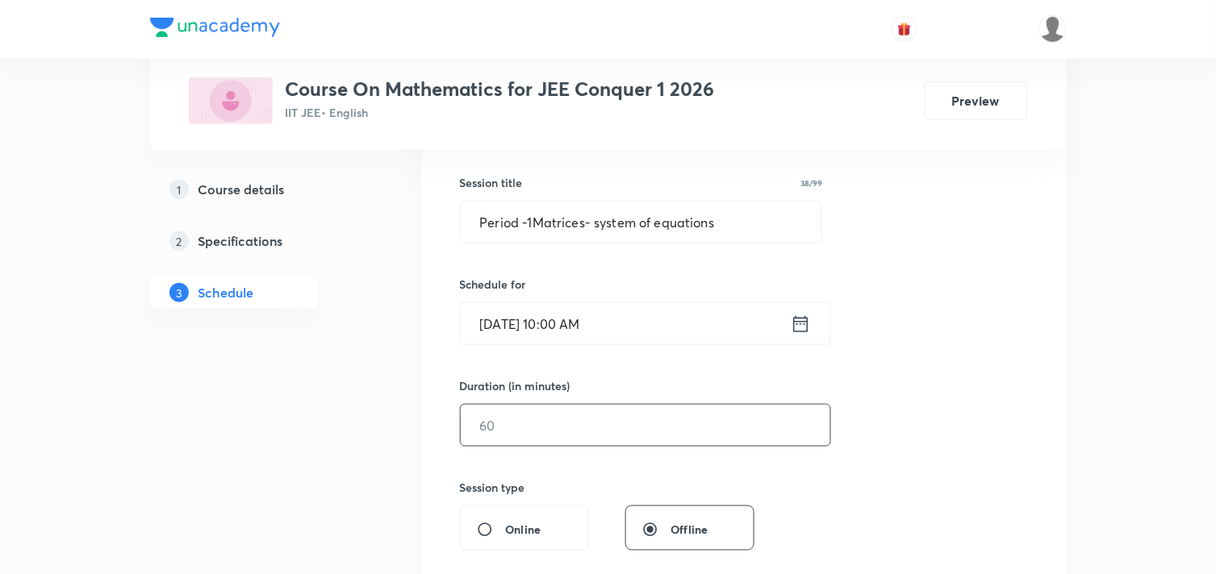
click at [565, 422] on input "text" at bounding box center [645, 425] width 369 height 41
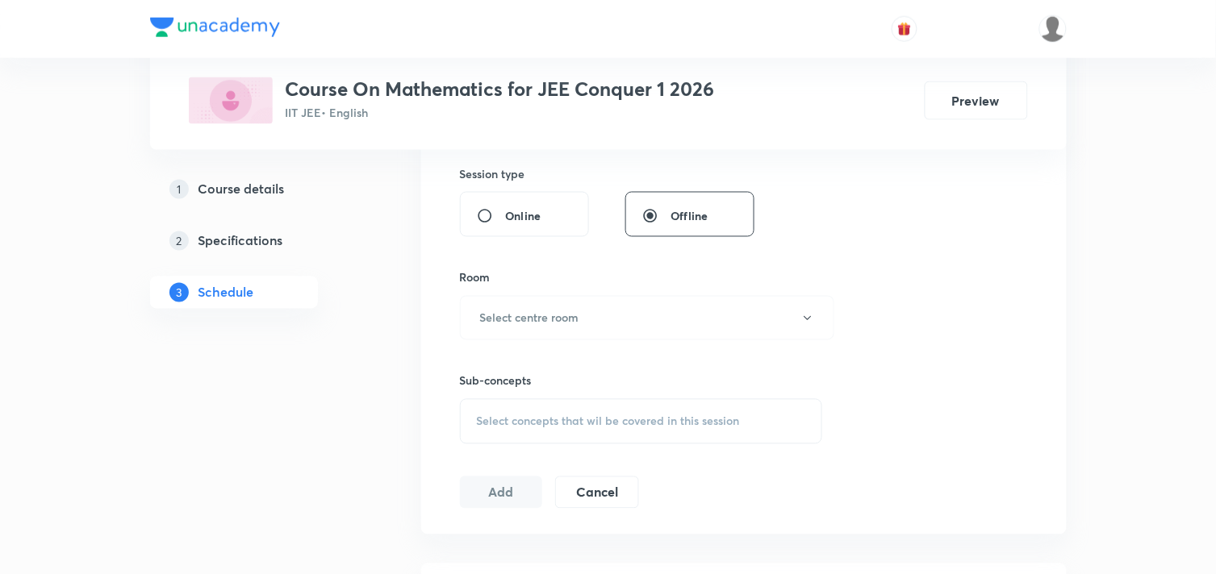
scroll to position [641, 0]
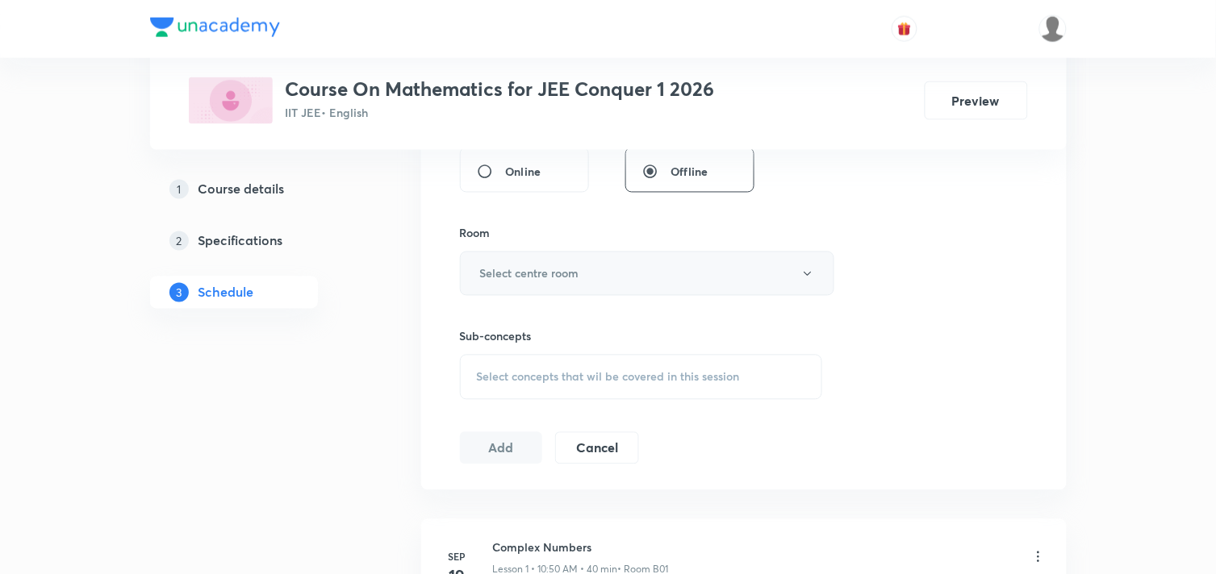
type input "85"
click at [582, 271] on button "Select centre room" at bounding box center [647, 274] width 374 height 44
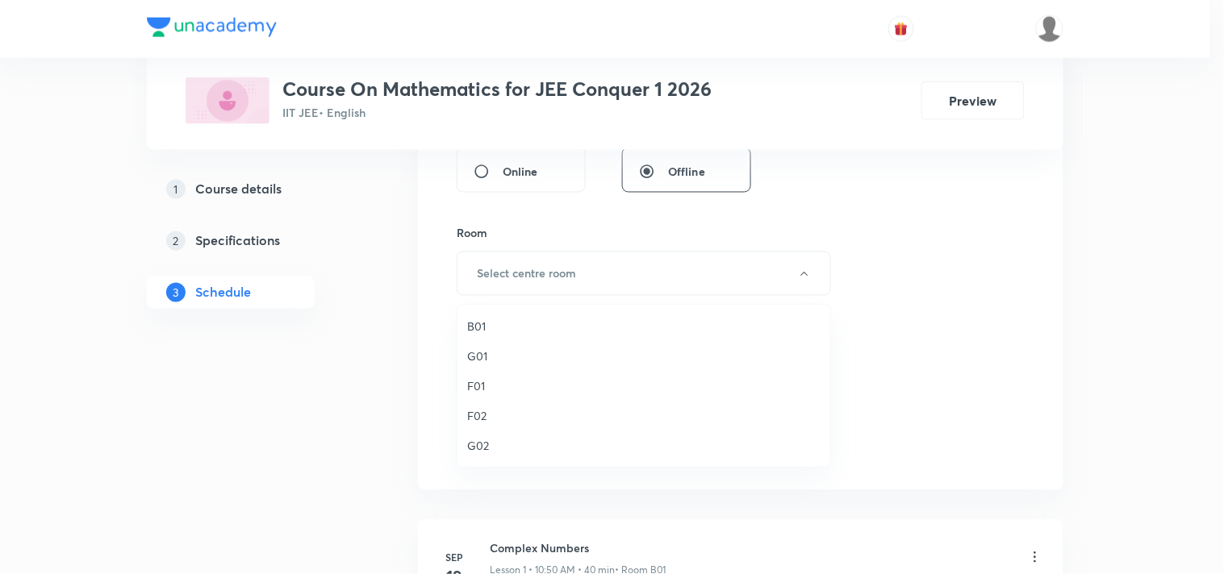
click at [481, 327] on span "B01" at bounding box center [643, 326] width 353 height 17
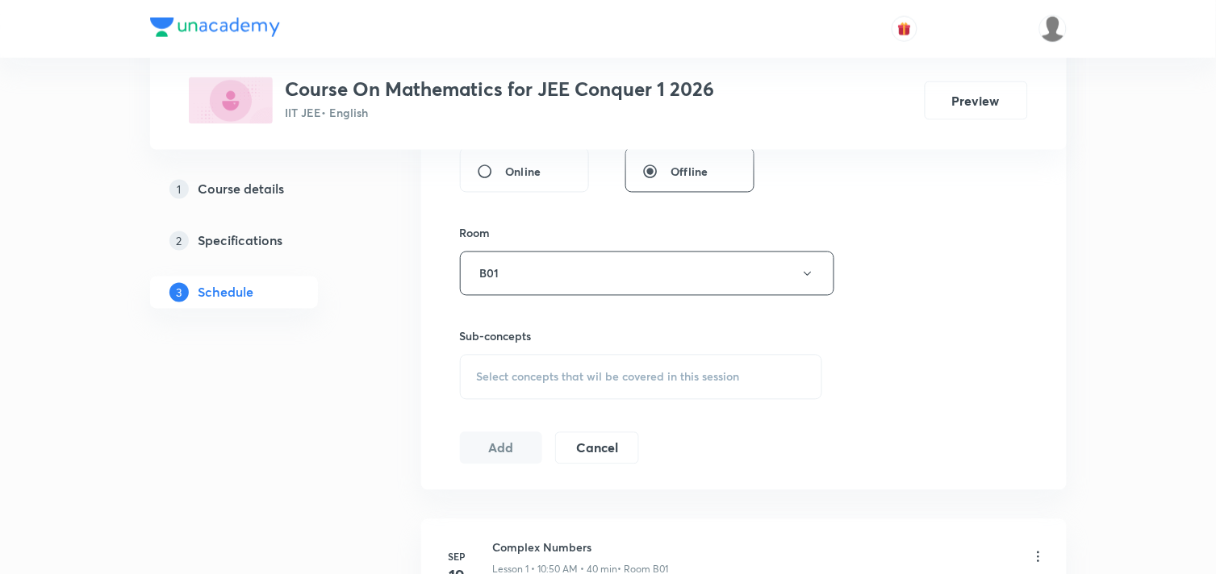
click at [718, 373] on span "Select concepts that wil be covered in this session" at bounding box center [608, 377] width 263 height 13
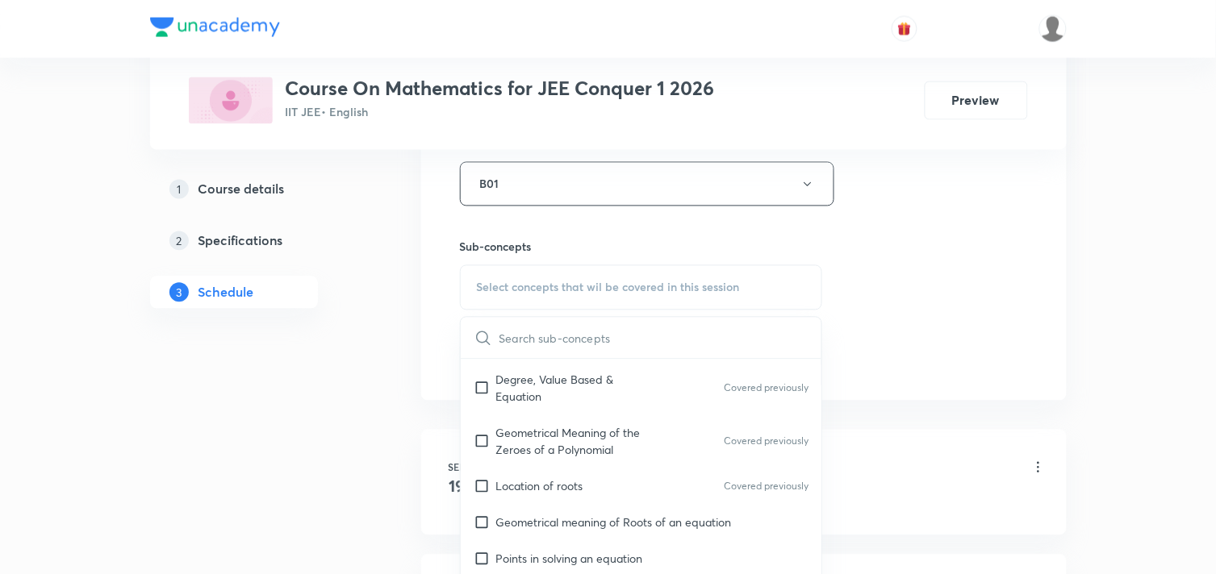
scroll to position [820, 0]
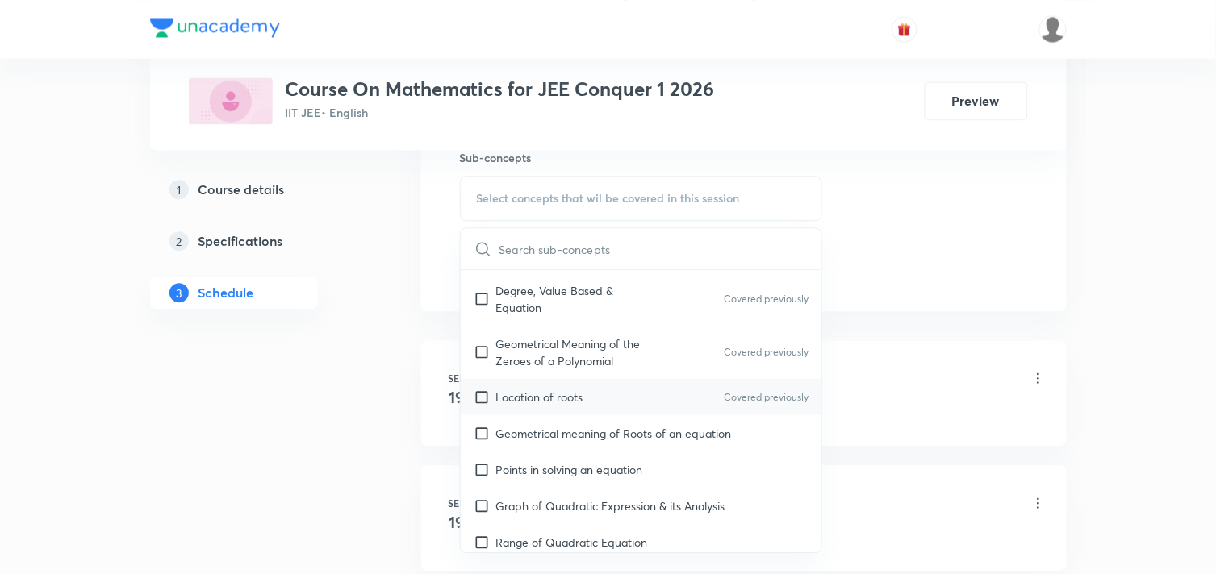
click at [478, 400] on input "checkbox" at bounding box center [484, 397] width 23 height 17
checkbox input "true"
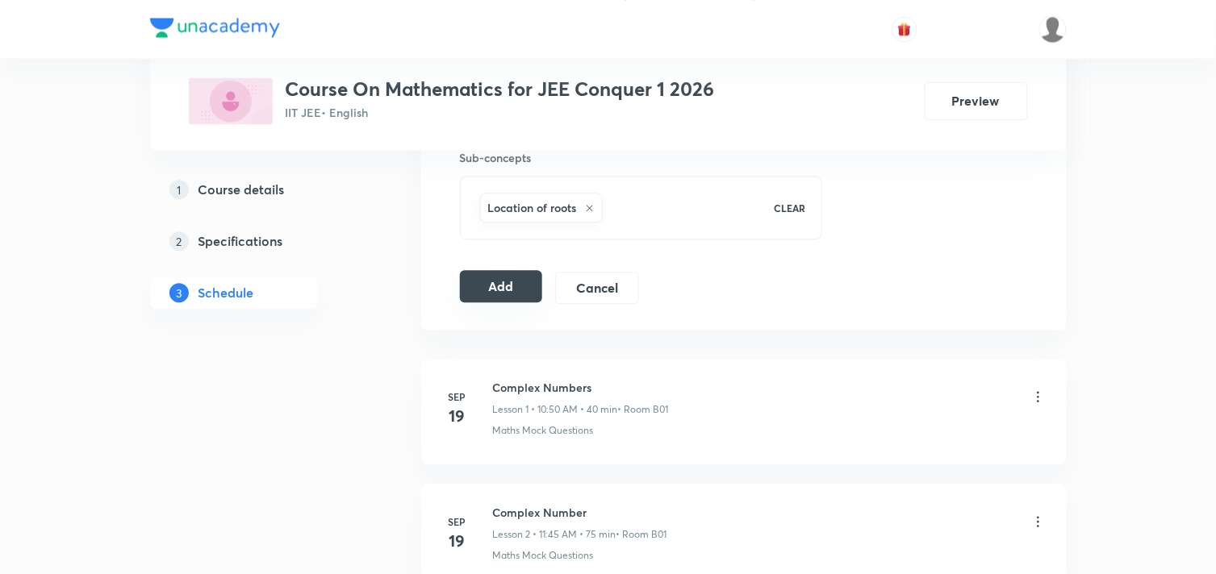
click at [501, 288] on button "Add" at bounding box center [501, 286] width 83 height 32
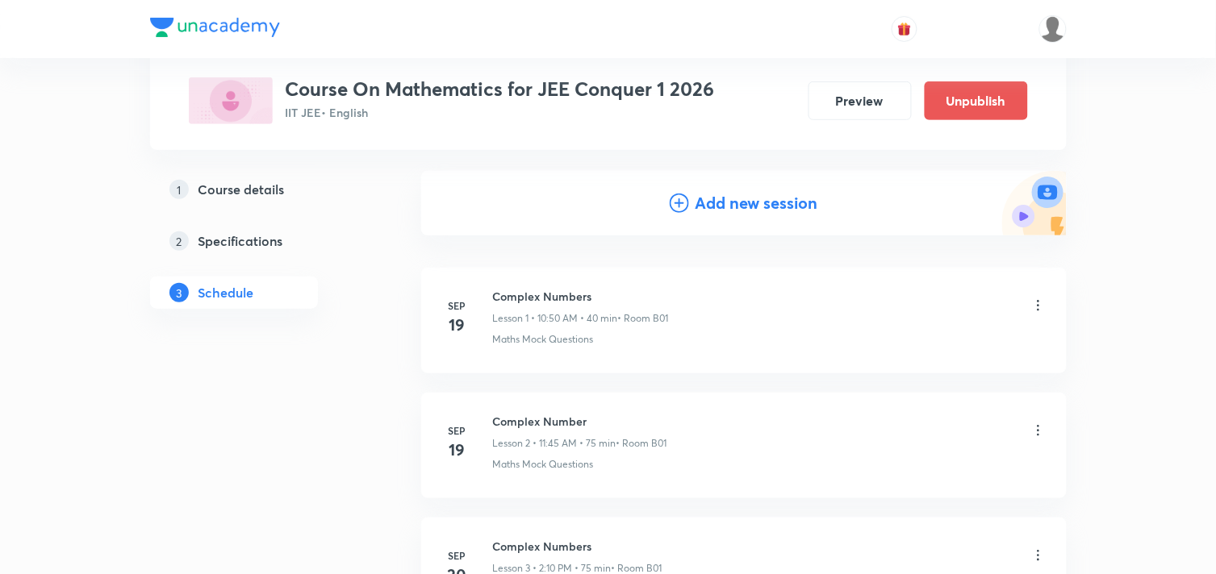
scroll to position [0, 0]
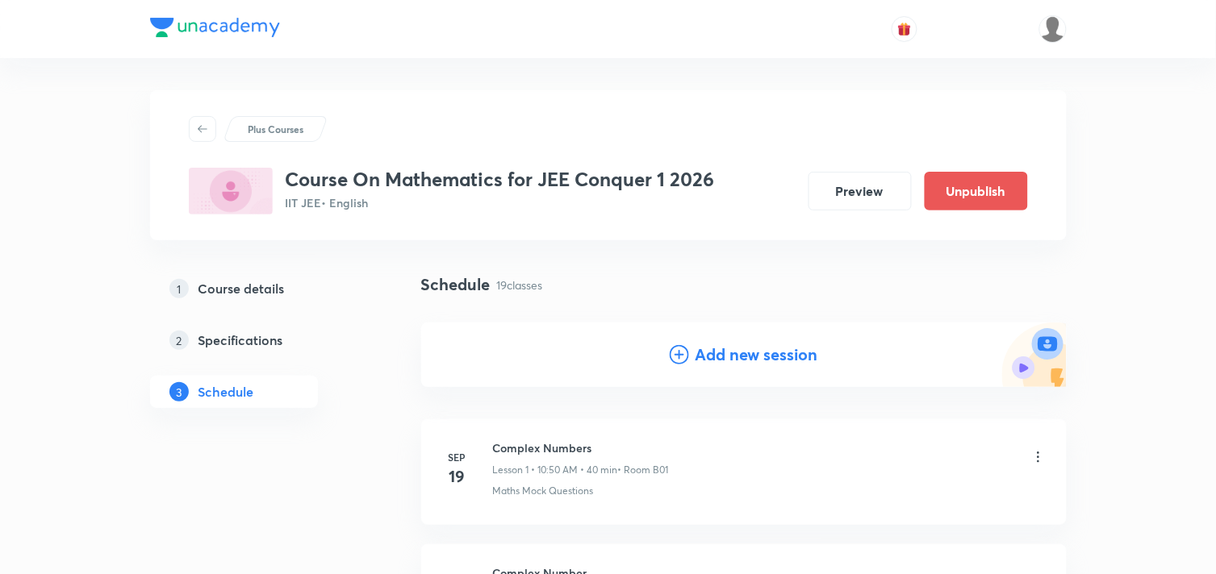
click at [773, 360] on h4 "Add new session" at bounding box center [756, 355] width 123 height 24
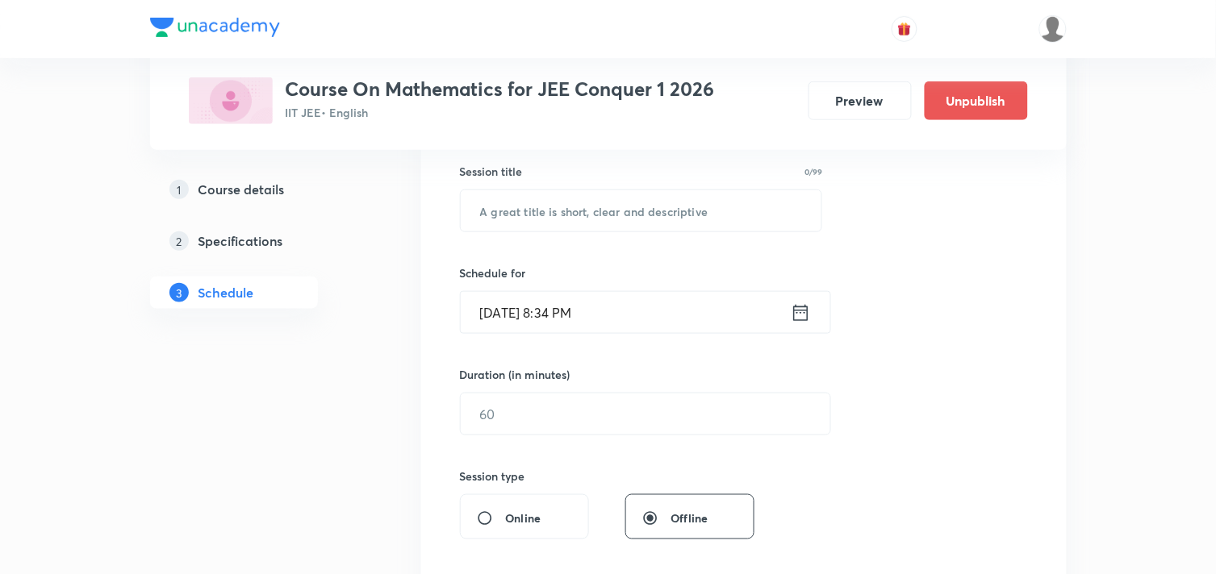
scroll to position [269, 0]
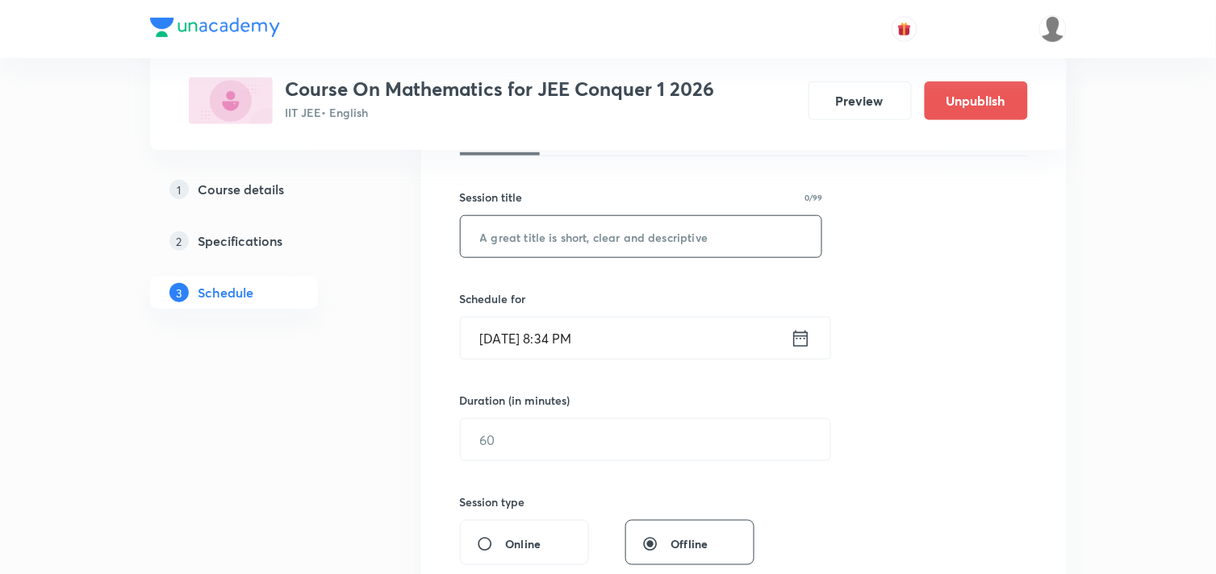
click at [589, 243] on input "text" at bounding box center [641, 236] width 361 height 41
paste input "Period -2 Practice questions"
type input "Period -2 Practice questions"
click at [802, 342] on icon at bounding box center [800, 338] width 20 height 23
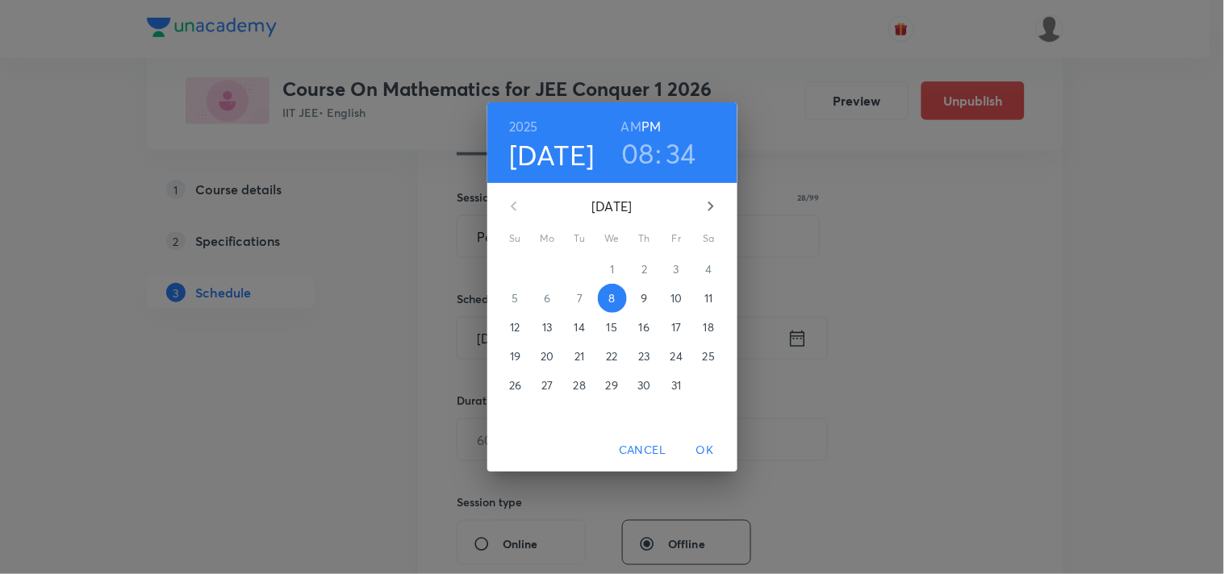
click at [623, 127] on h6 "AM" at bounding box center [631, 126] width 20 height 23
click at [645, 300] on p "9" at bounding box center [643, 298] width 6 height 16
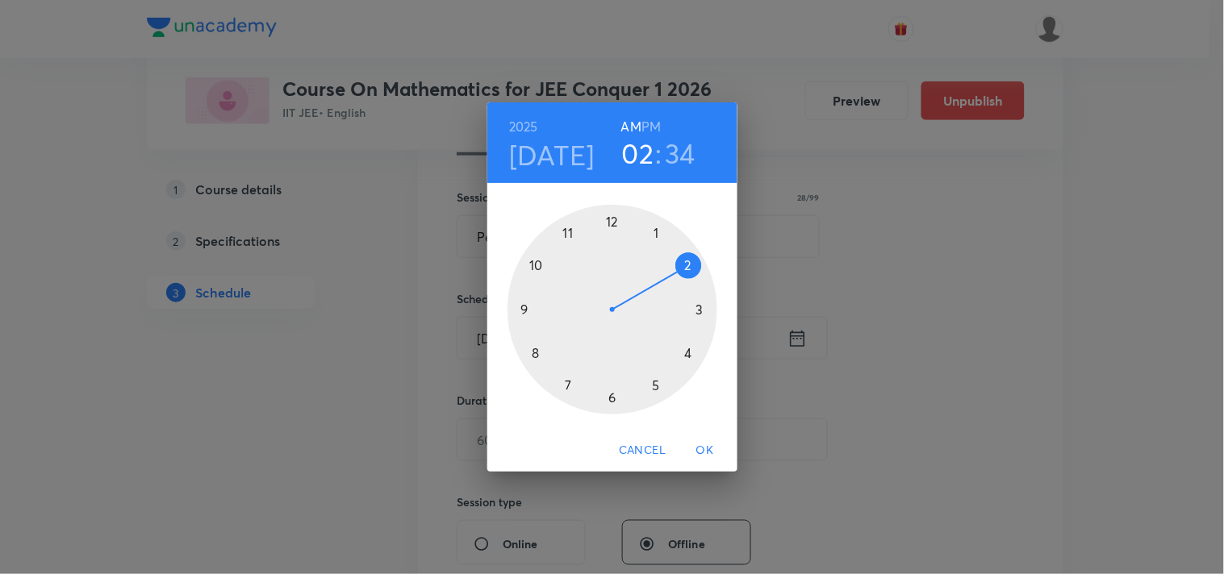
drag, startPoint x: 545, startPoint y: 350, endPoint x: 686, endPoint y: 281, distance: 156.6
click at [686, 281] on div at bounding box center [612, 310] width 210 height 210
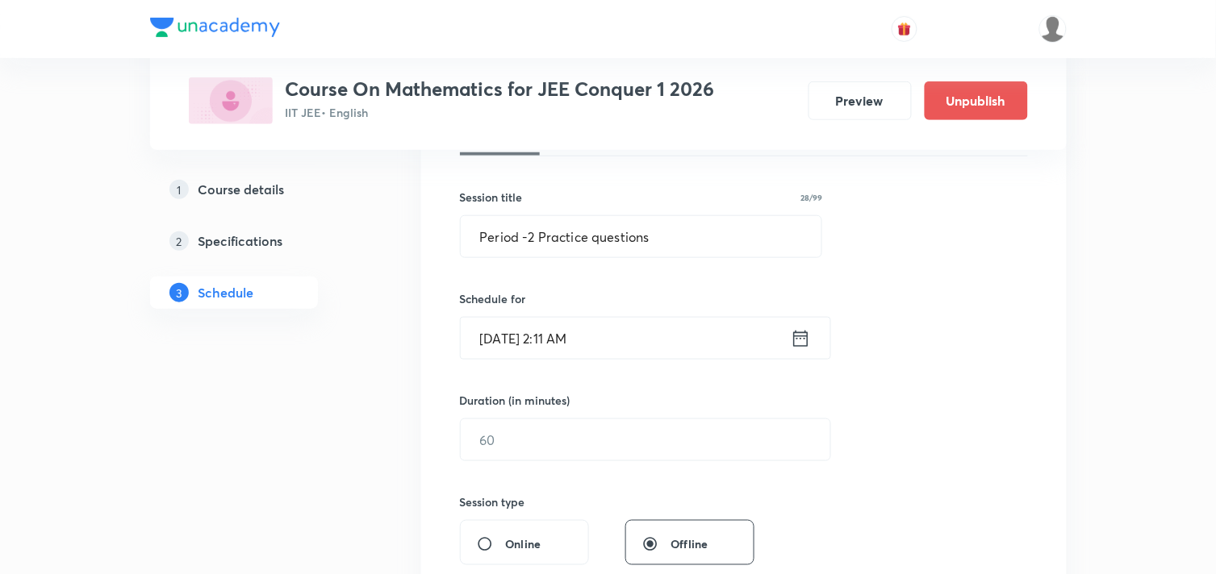
click at [804, 341] on icon at bounding box center [800, 338] width 20 height 23
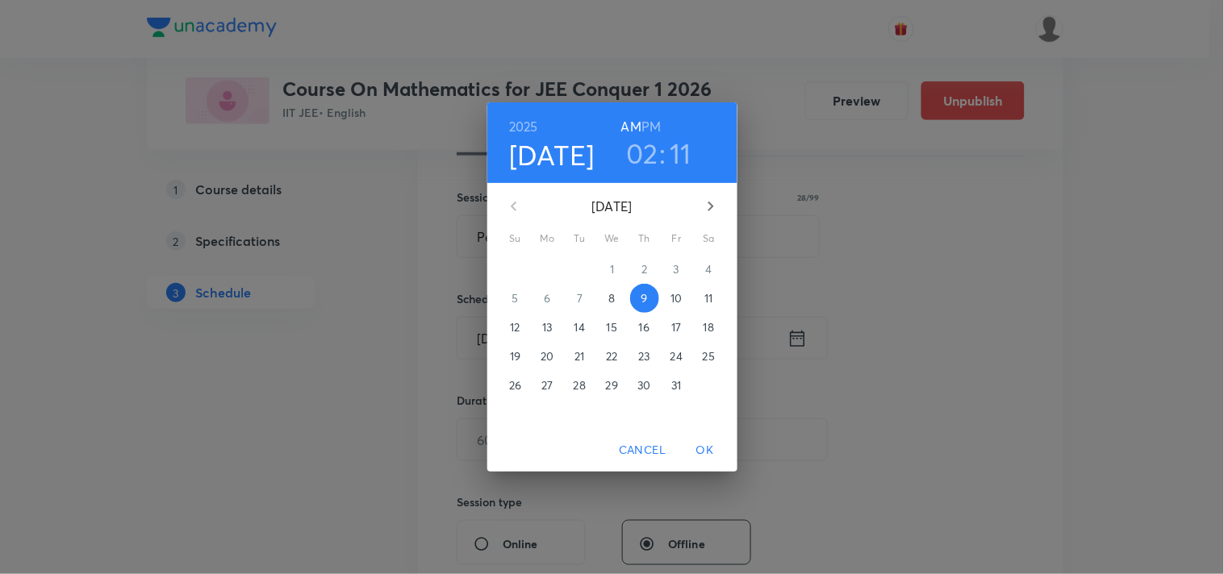
click at [681, 148] on h3 "11" at bounding box center [680, 153] width 22 height 34
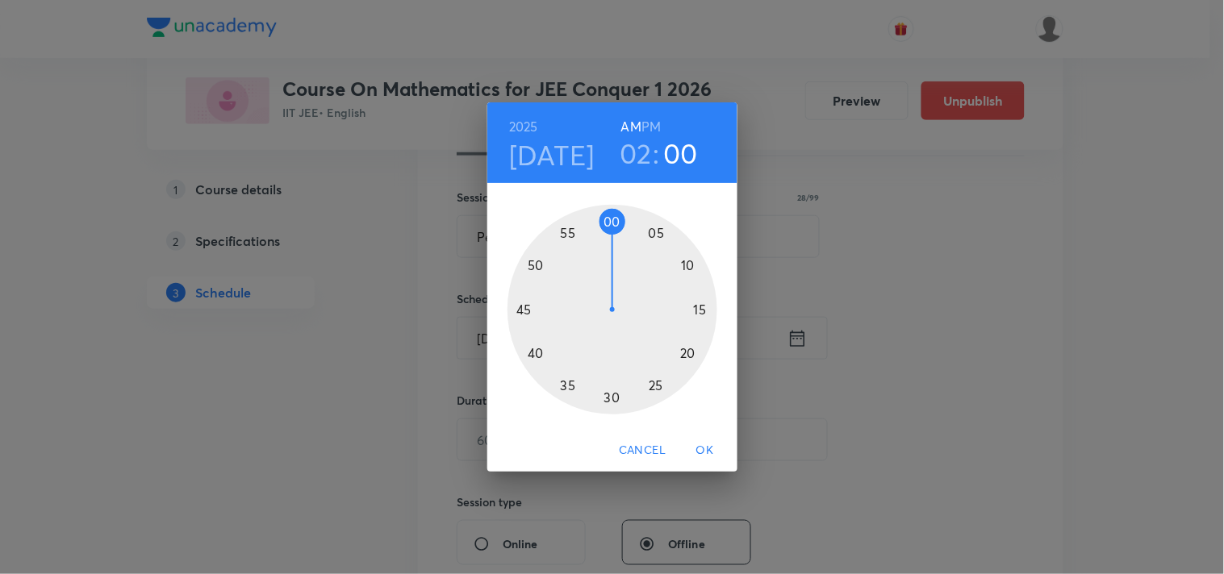
drag, startPoint x: 694, startPoint y: 269, endPoint x: 608, endPoint y: 231, distance: 93.9
click at [608, 231] on div at bounding box center [612, 310] width 210 height 210
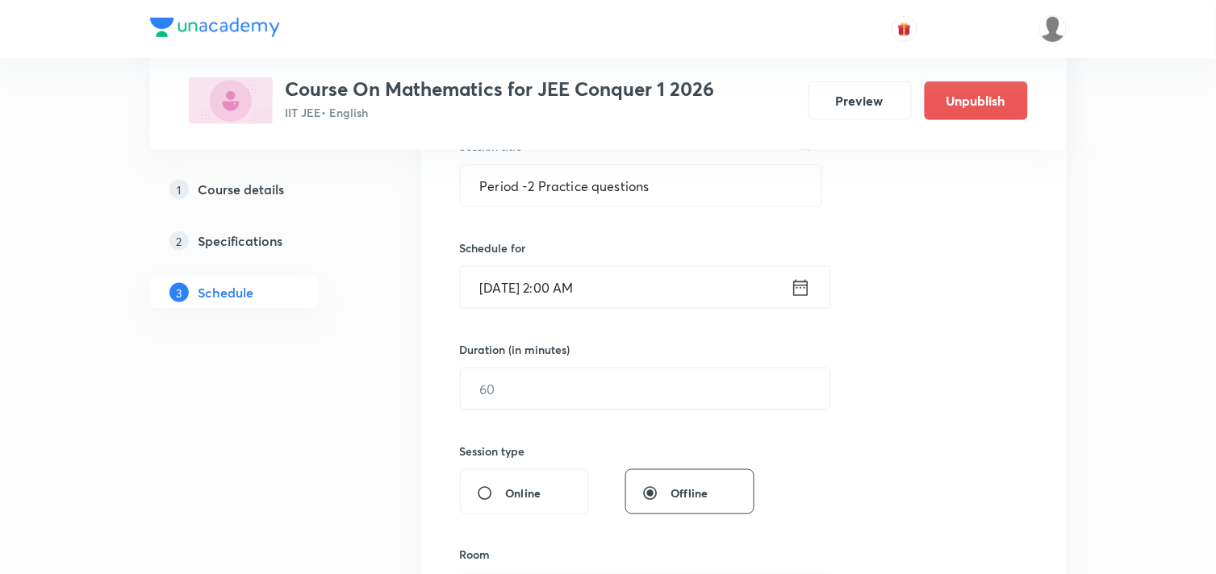
scroll to position [358, 0]
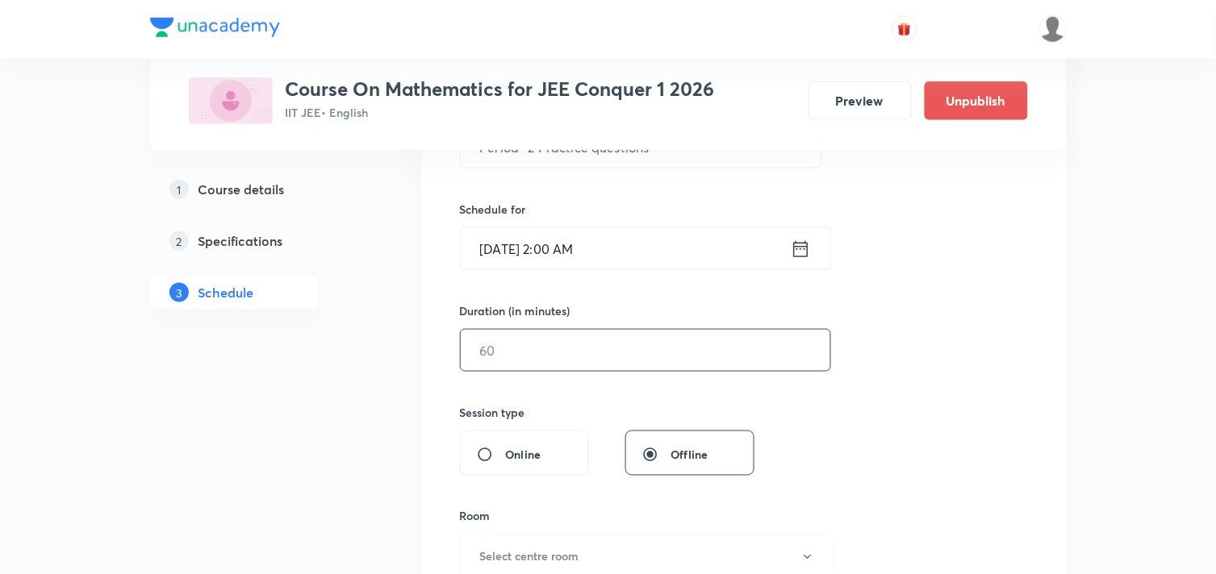
click at [608, 348] on input "text" at bounding box center [645, 350] width 369 height 41
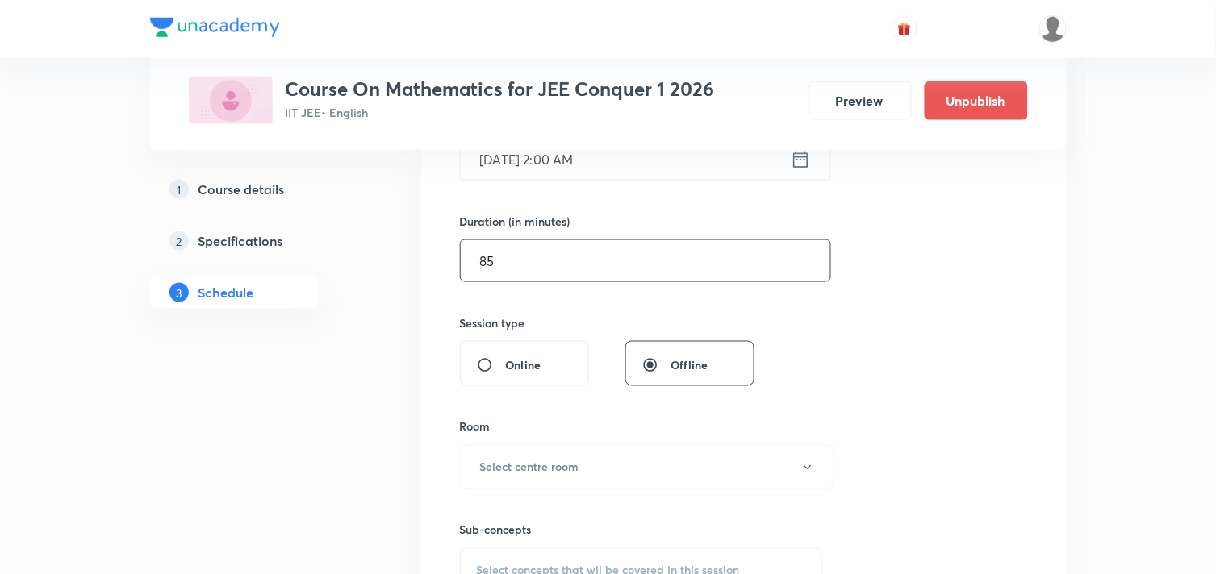
scroll to position [537, 0]
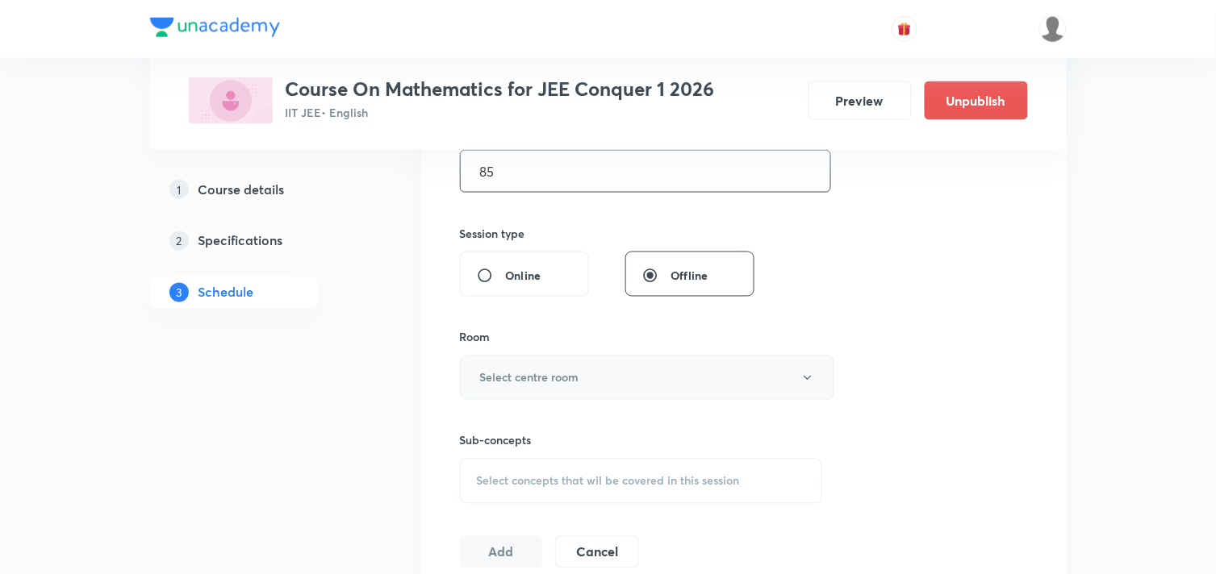
type input "85"
click at [598, 377] on button "Select centre room" at bounding box center [647, 378] width 374 height 44
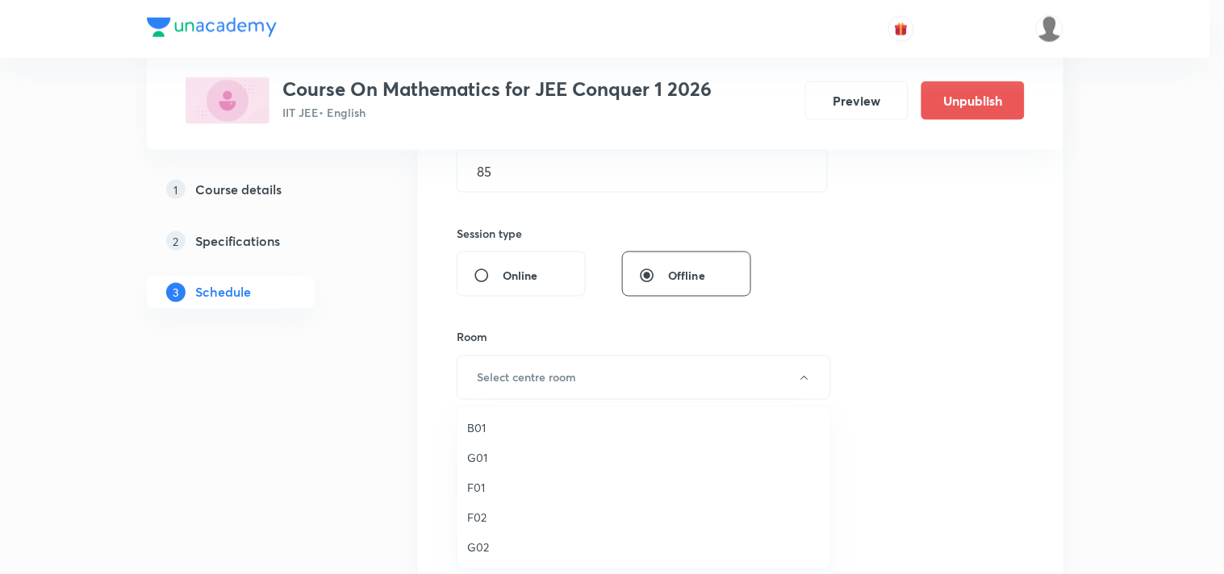
click at [476, 428] on span "B01" at bounding box center [643, 427] width 353 height 17
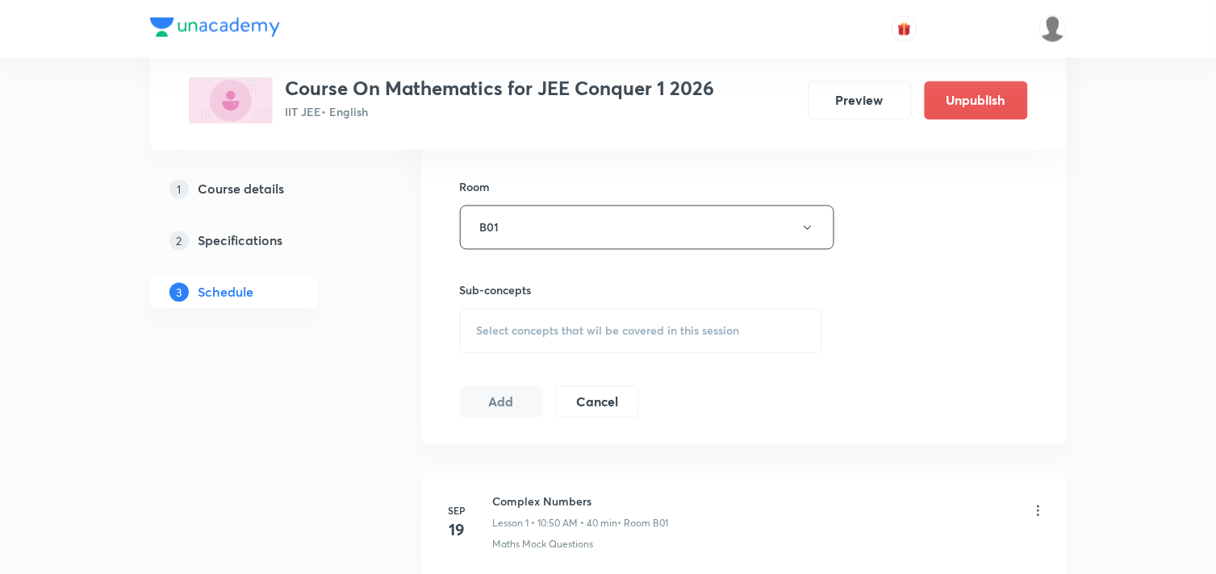
scroll to position [716, 0]
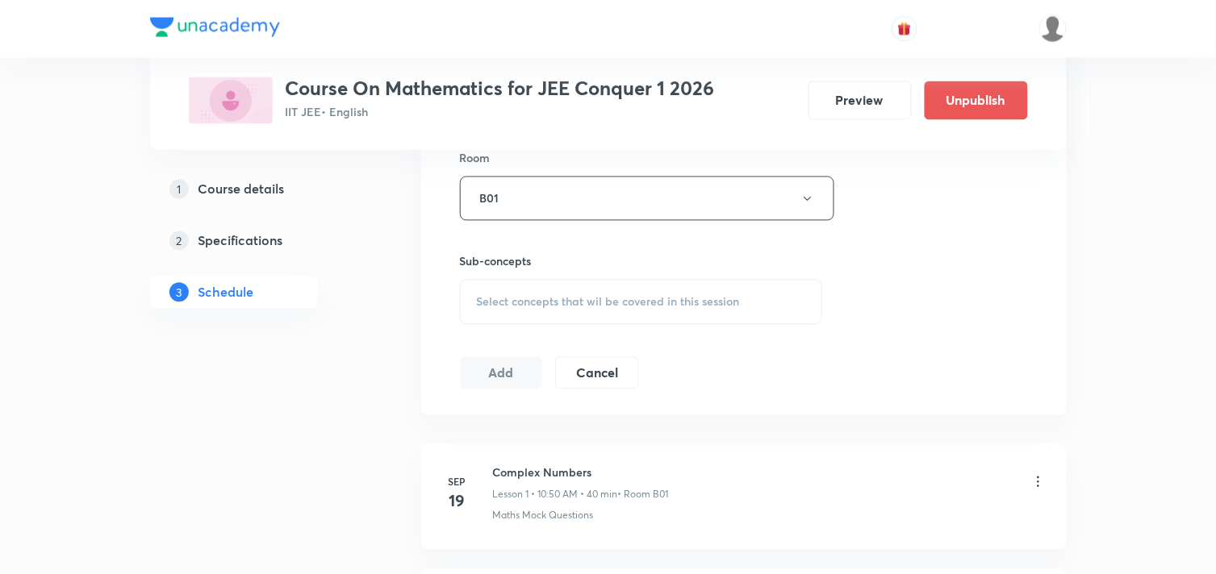
click at [595, 310] on div "Select concepts that wil be covered in this session" at bounding box center [641, 302] width 363 height 45
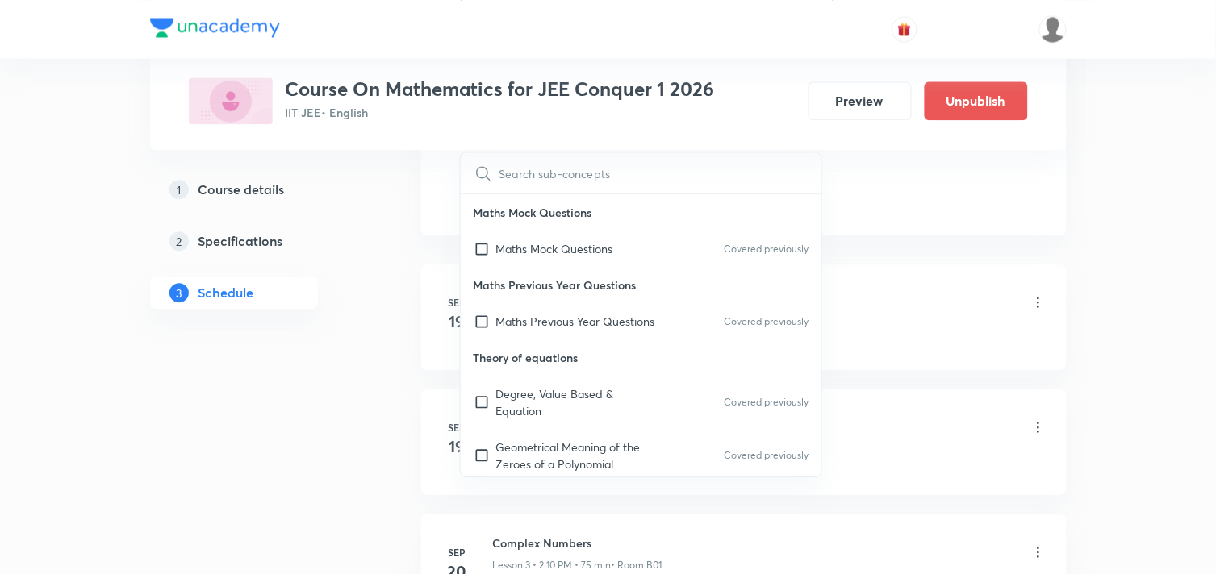
scroll to position [179, 0]
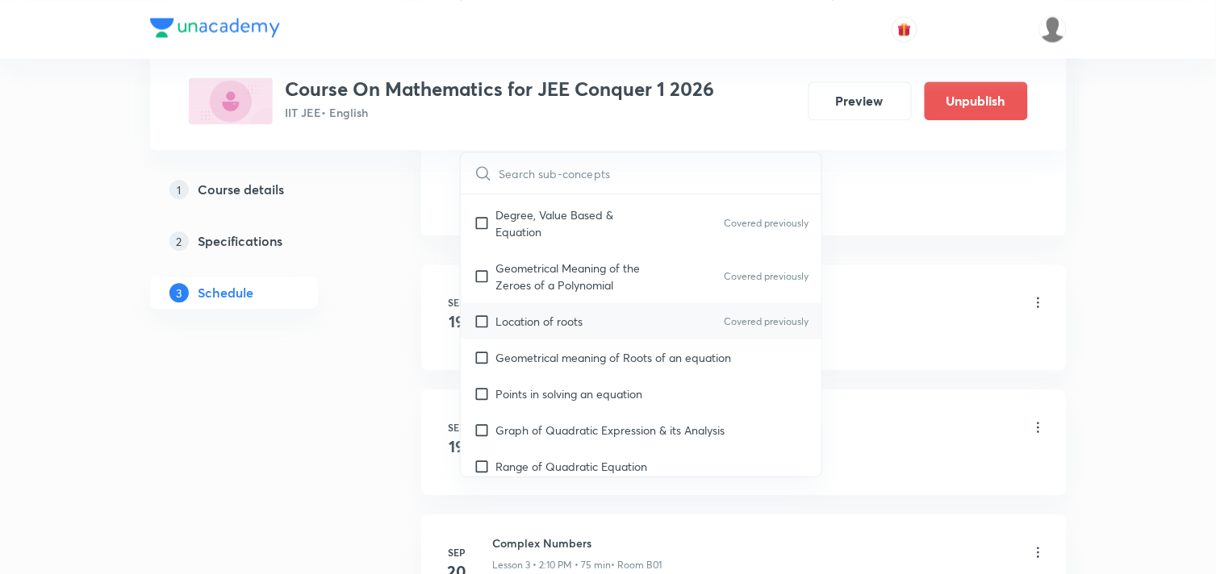
click at [488, 319] on input "checkbox" at bounding box center [484, 321] width 23 height 17
checkbox input "true"
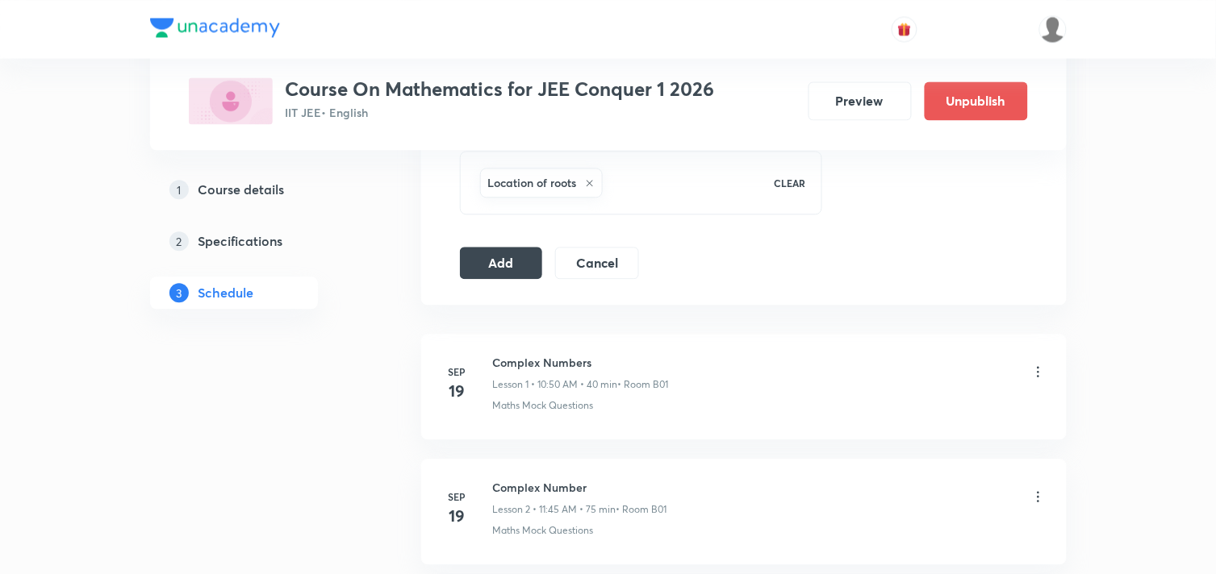
scroll to position [807, 0]
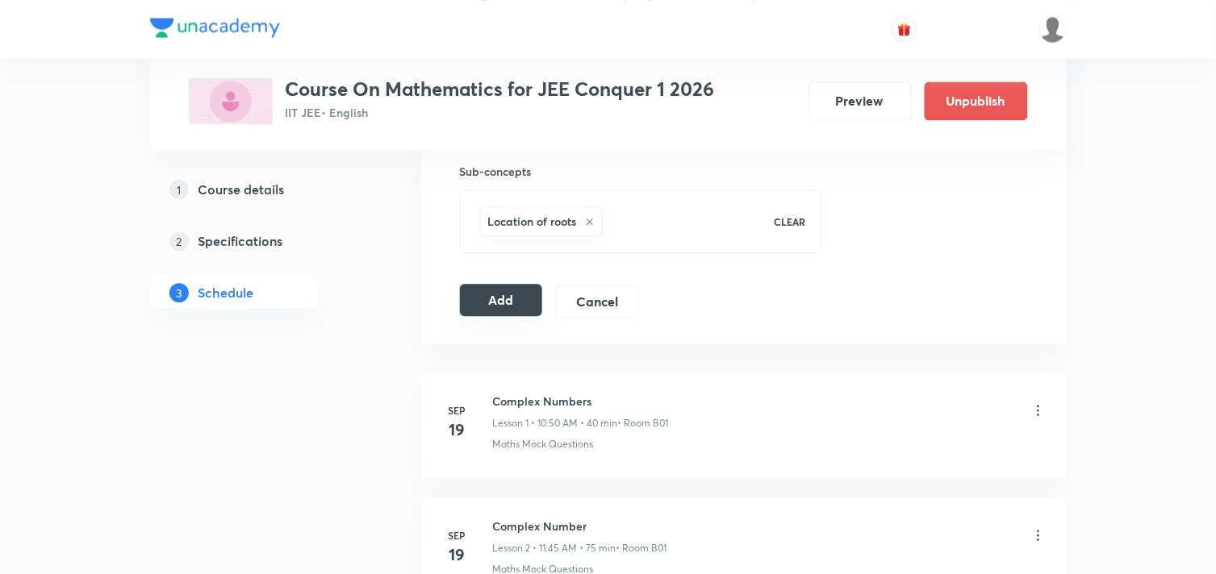
click at [506, 307] on button "Add" at bounding box center [501, 300] width 83 height 32
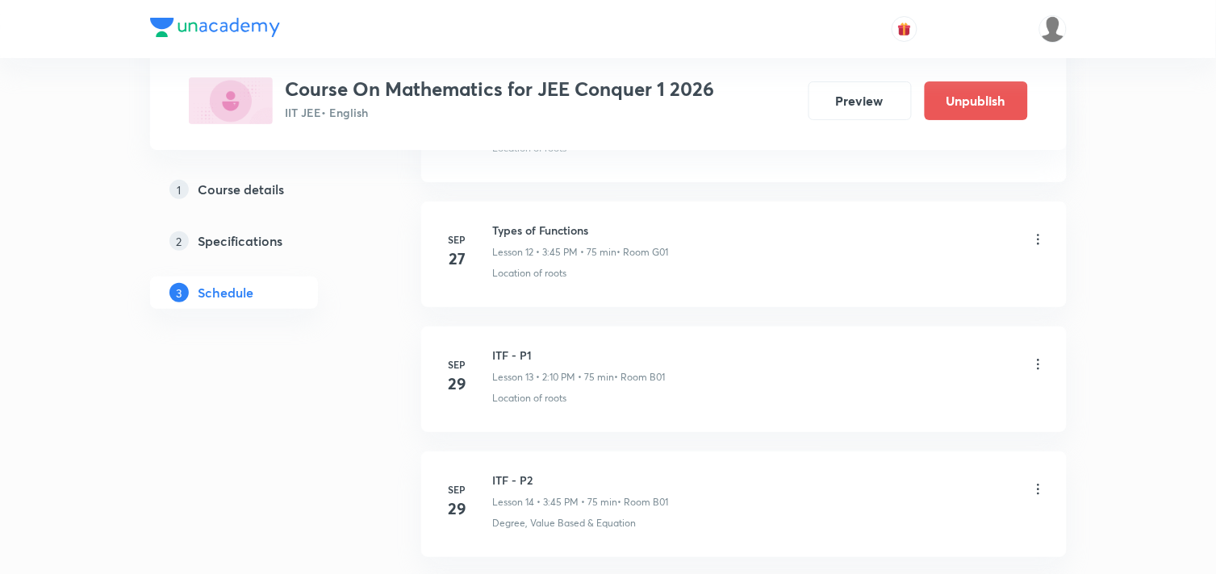
scroll to position [1584, 0]
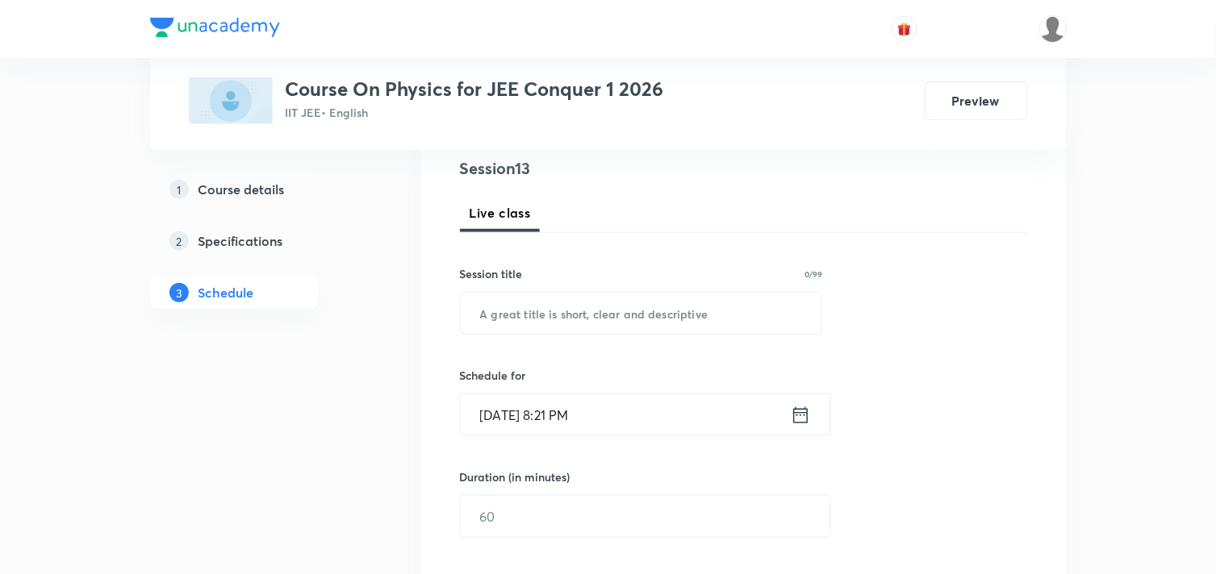
scroll to position [179, 0]
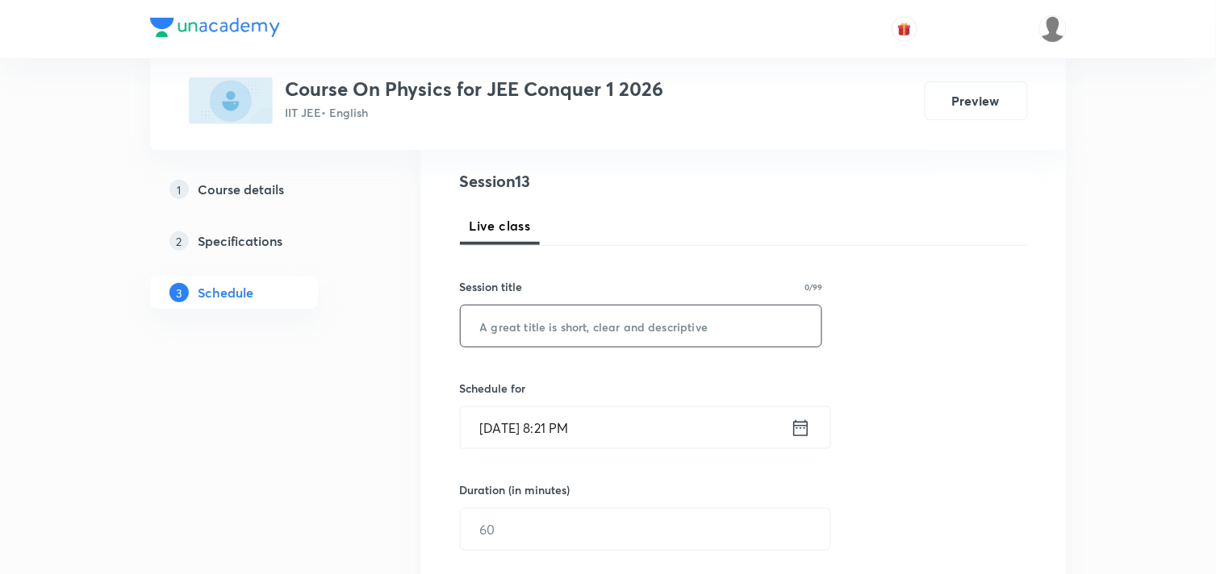
click at [603, 342] on input "text" at bounding box center [641, 326] width 361 height 41
type input "Electrostatics"
click at [797, 433] on icon at bounding box center [800, 428] width 20 height 23
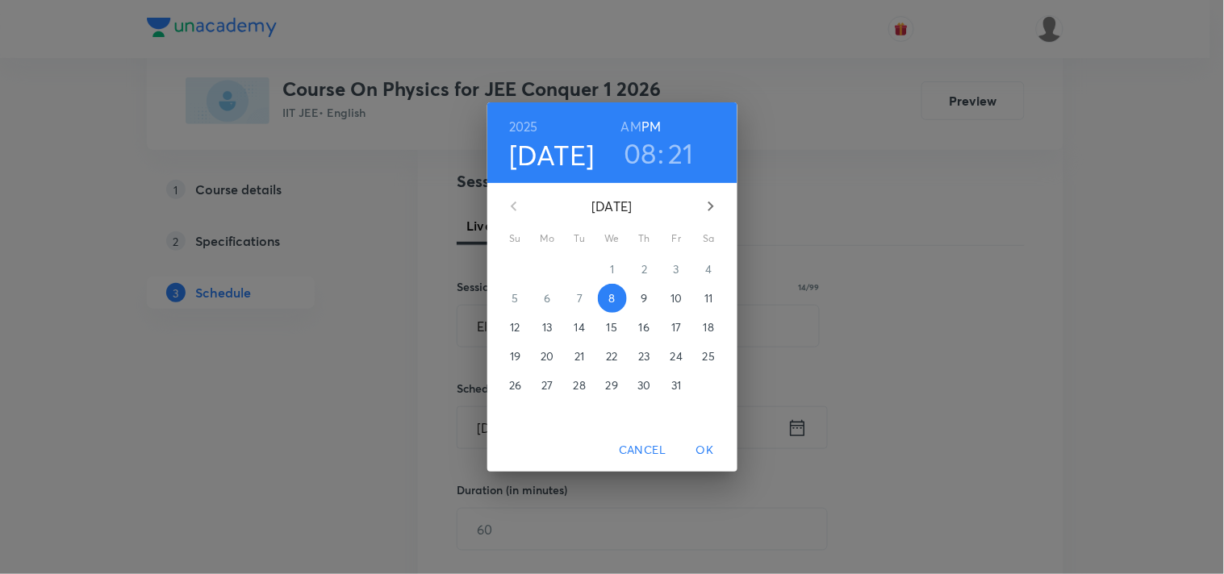
click at [648, 300] on span "9" at bounding box center [644, 298] width 29 height 16
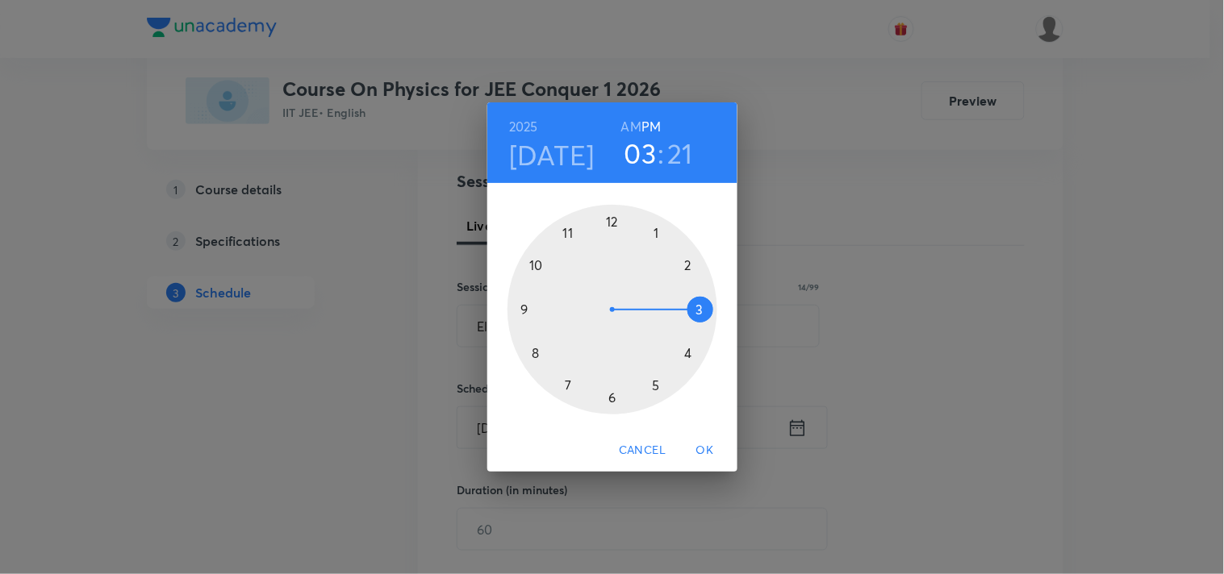
drag, startPoint x: 530, startPoint y: 351, endPoint x: 686, endPoint y: 300, distance: 164.5
click at [686, 300] on div at bounding box center [612, 310] width 210 height 210
drag, startPoint x: 687, startPoint y: 355, endPoint x: 536, endPoint y: 309, distance: 158.5
click at [536, 309] on div at bounding box center [612, 310] width 210 height 210
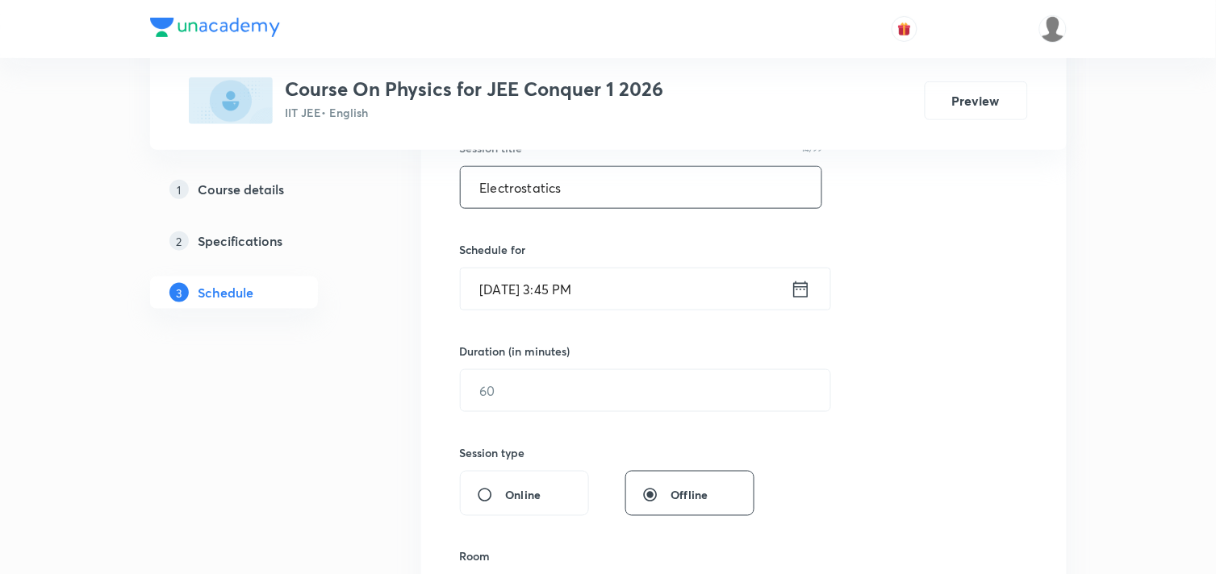
scroll to position [358, 0]
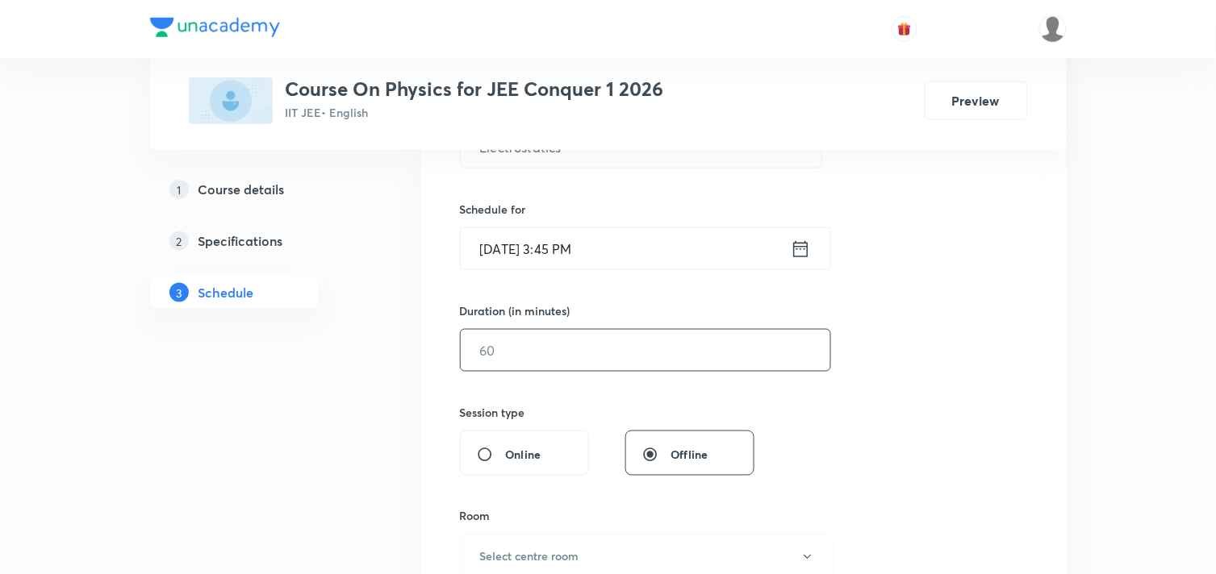
click at [573, 352] on input "text" at bounding box center [645, 350] width 369 height 41
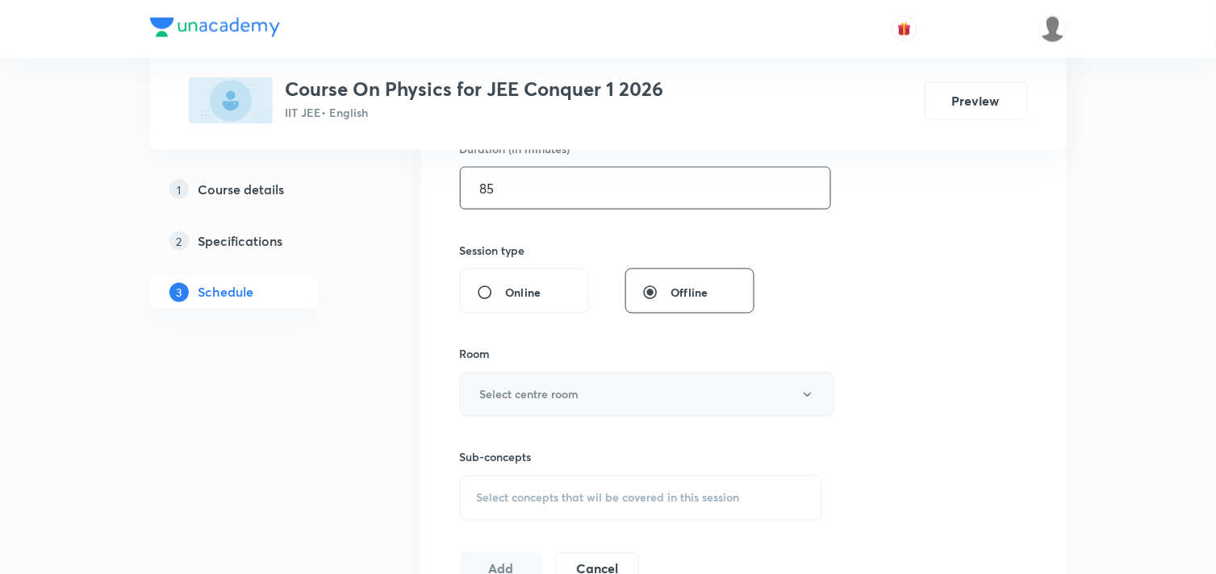
scroll to position [537, 0]
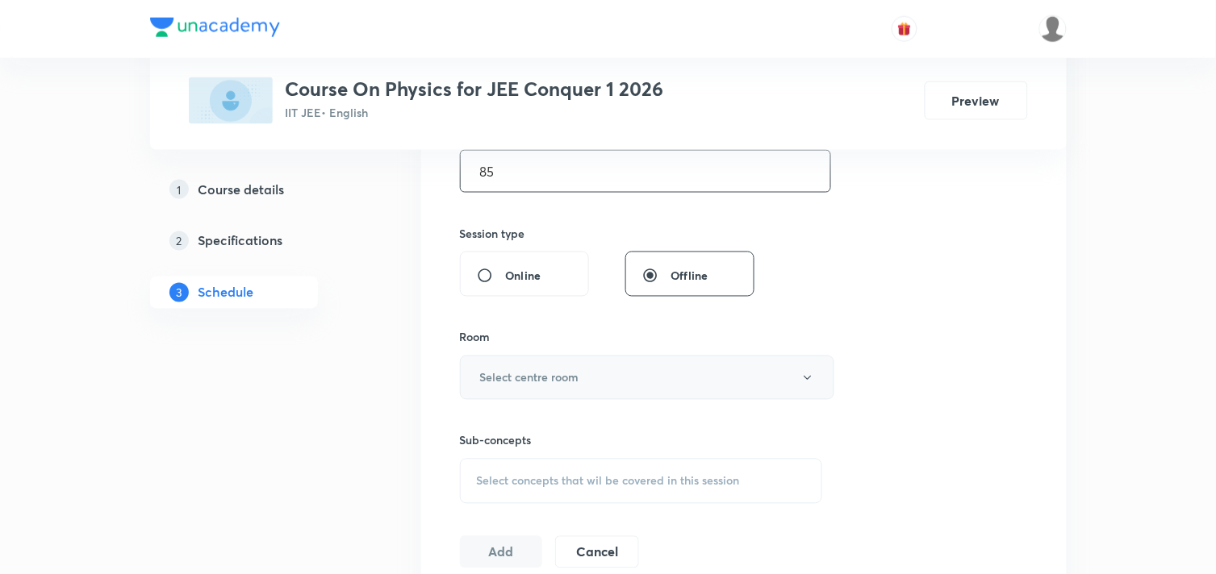
type input "85"
click at [576, 379] on h6 "Select centre room" at bounding box center [529, 377] width 99 height 17
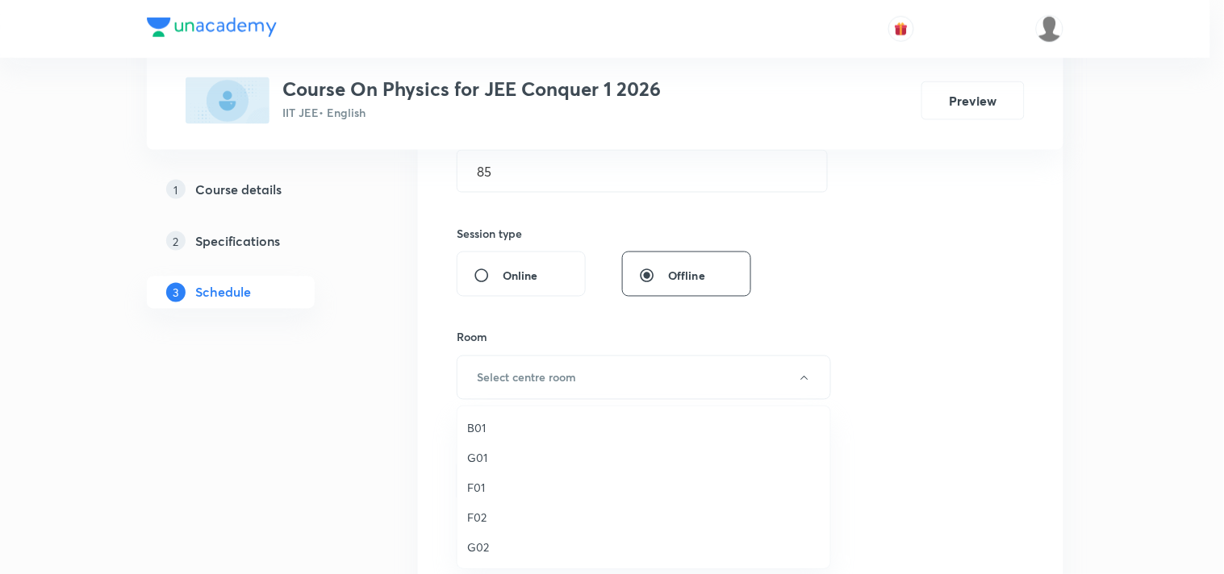
click at [464, 423] on li "B01" at bounding box center [643, 428] width 373 height 30
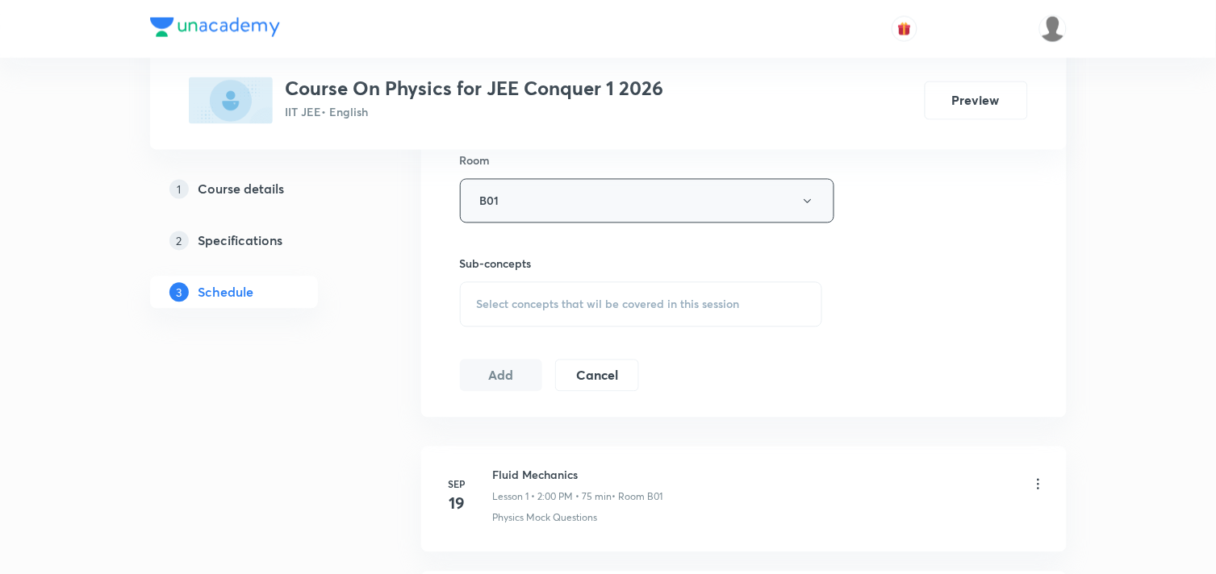
scroll to position [716, 0]
click at [639, 298] on span "Select concepts that wil be covered in this session" at bounding box center [608, 302] width 263 height 13
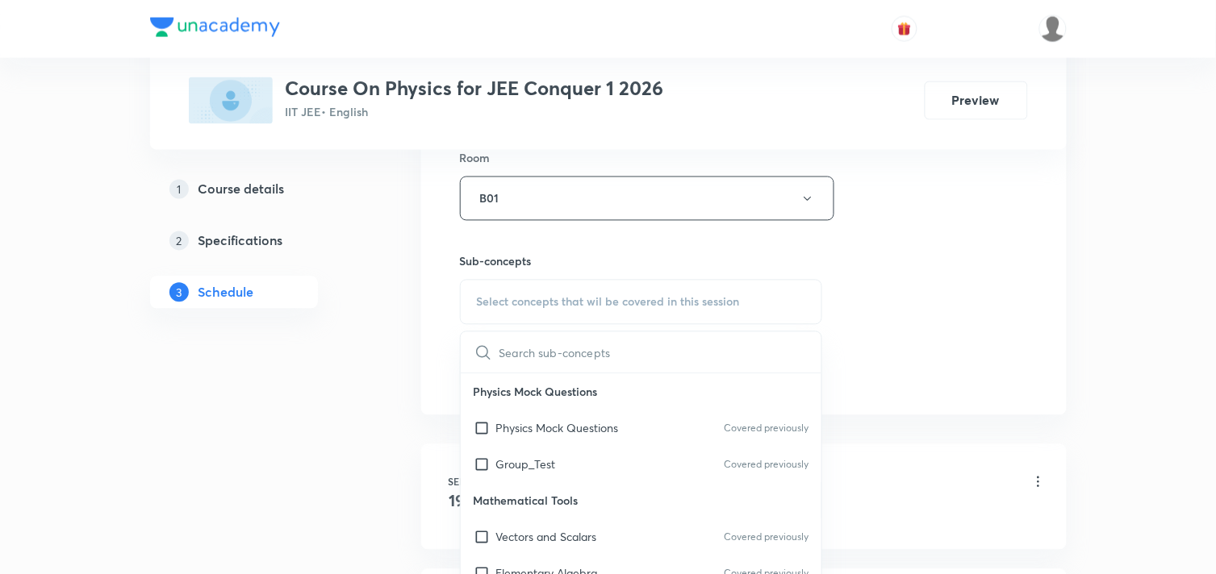
scroll to position [896, 0]
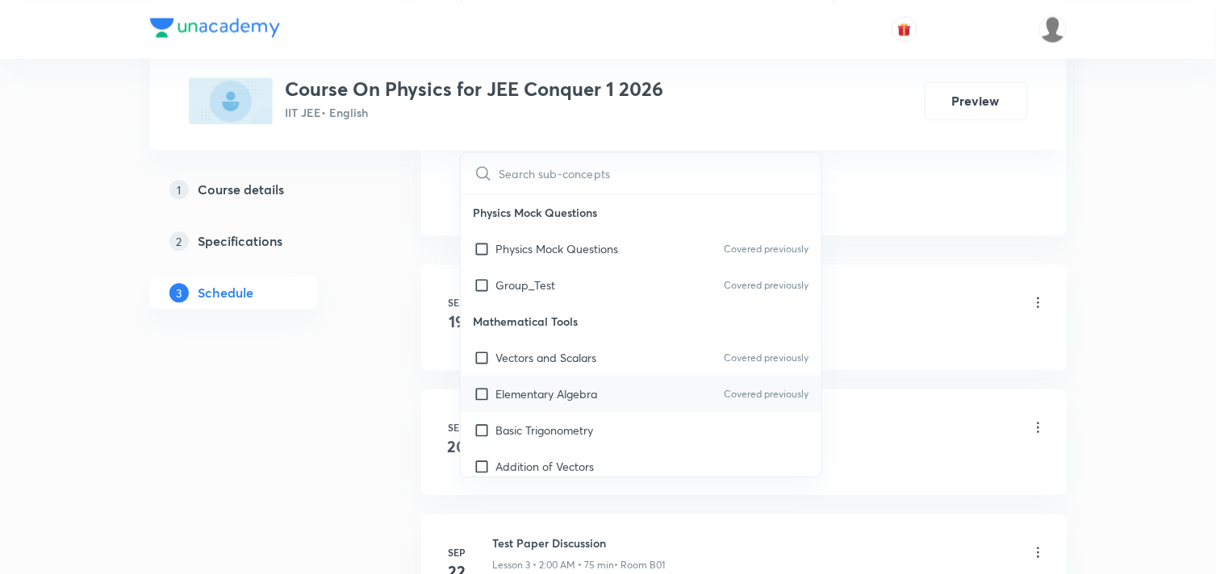
click at [484, 393] on input "checkbox" at bounding box center [484, 394] width 23 height 17
checkbox input "true"
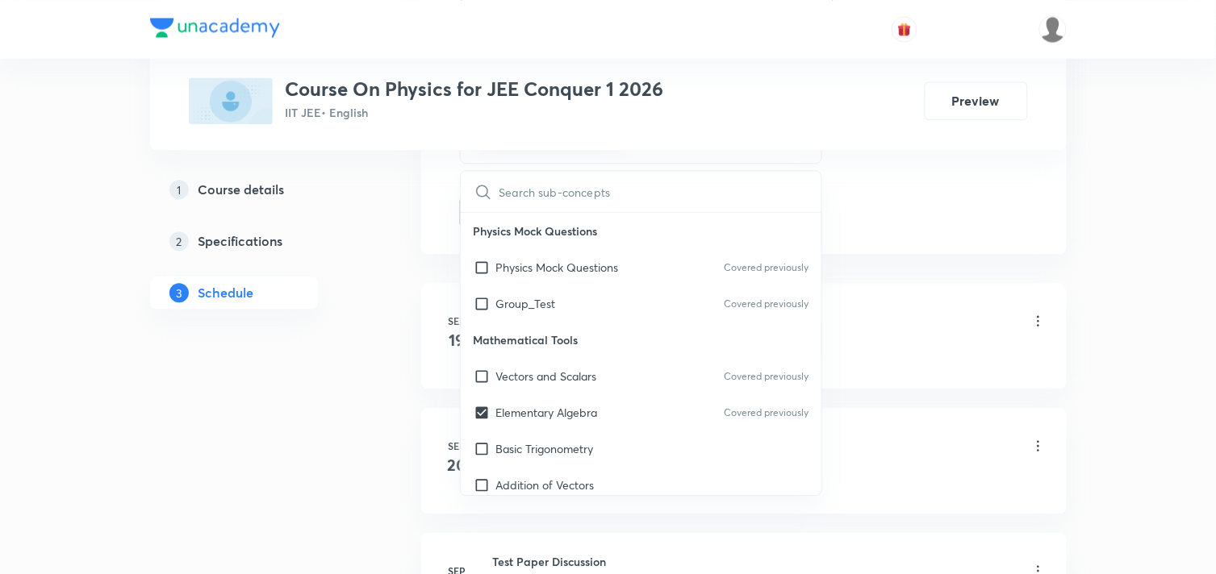
click at [934, 351] on div "Physics Mock Questions" at bounding box center [769, 355] width 553 height 15
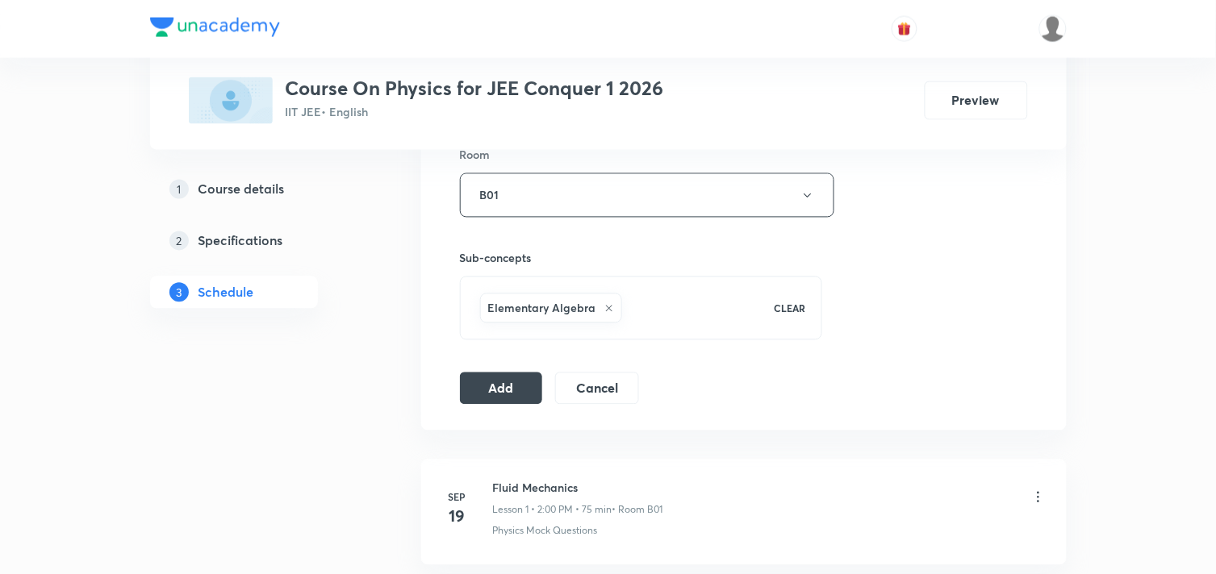
scroll to position [716, 0]
click at [510, 387] on button "Add" at bounding box center [501, 390] width 83 height 32
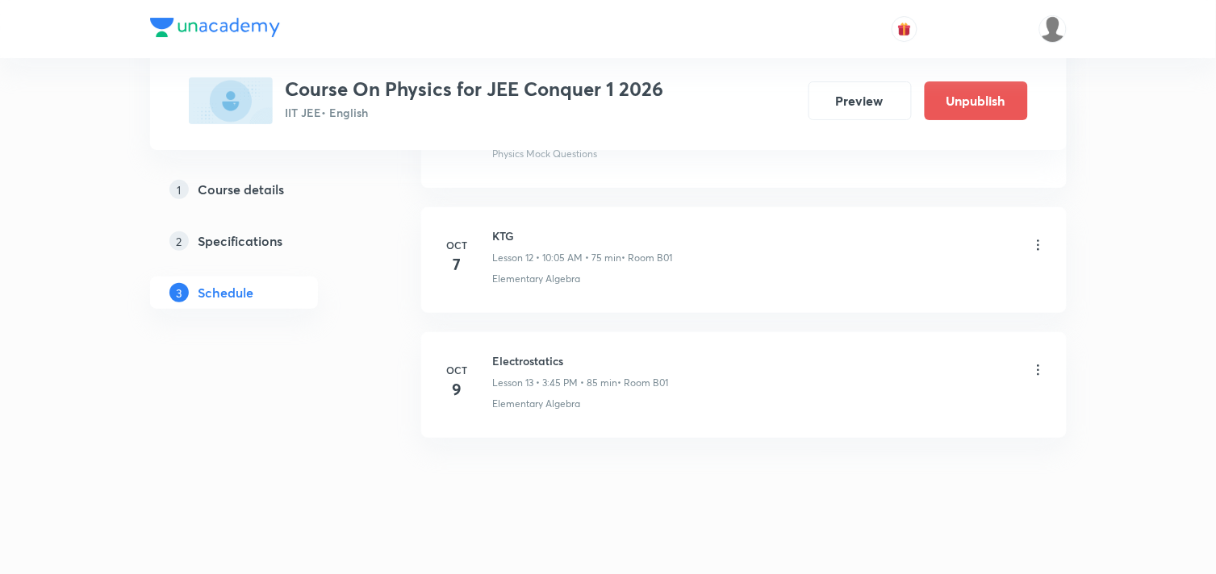
scroll to position [1604, 0]
